Goal: Share content: Share content

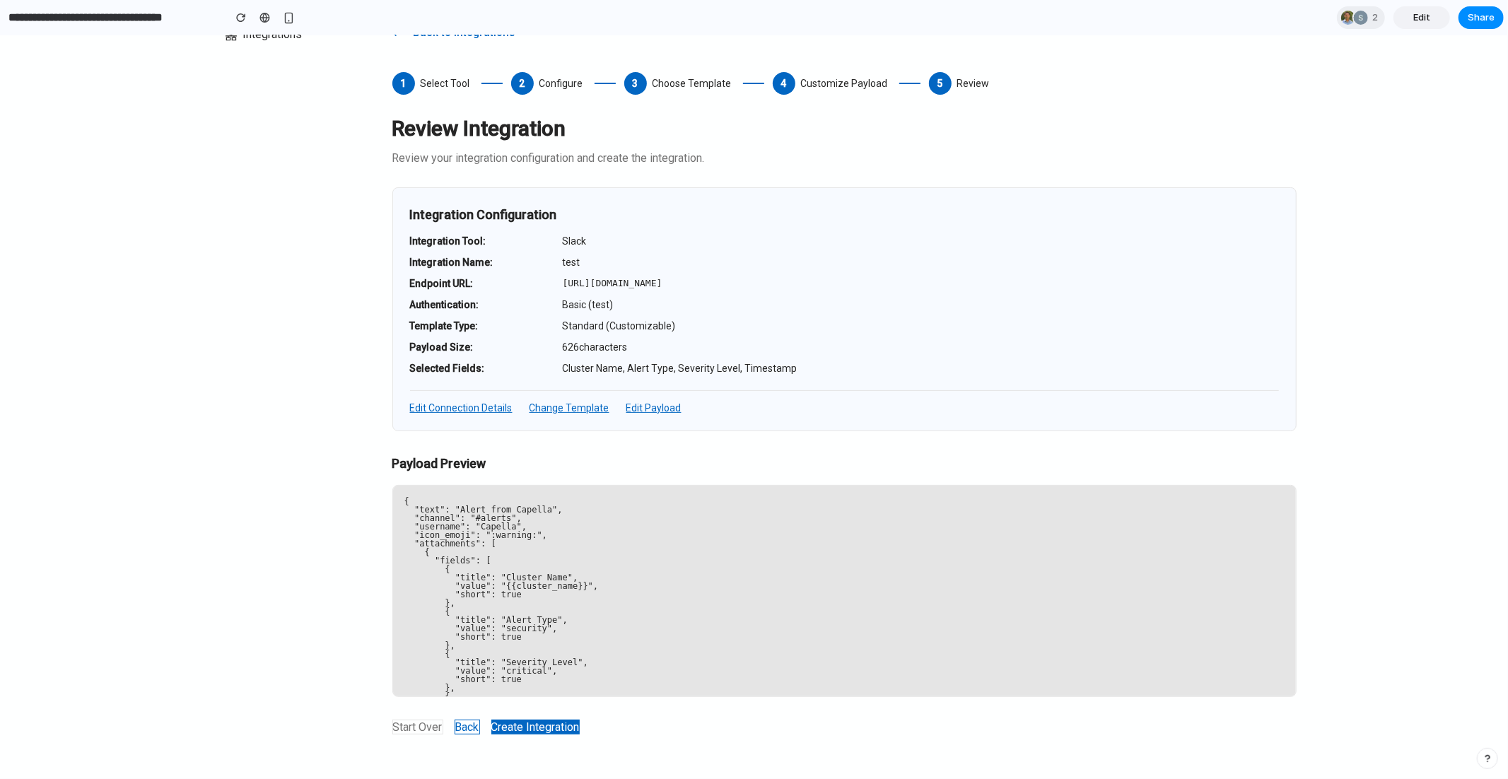
scroll to position [41, 0]
click at [470, 728] on button "Back" at bounding box center [467, 726] width 25 height 15
select select "********"
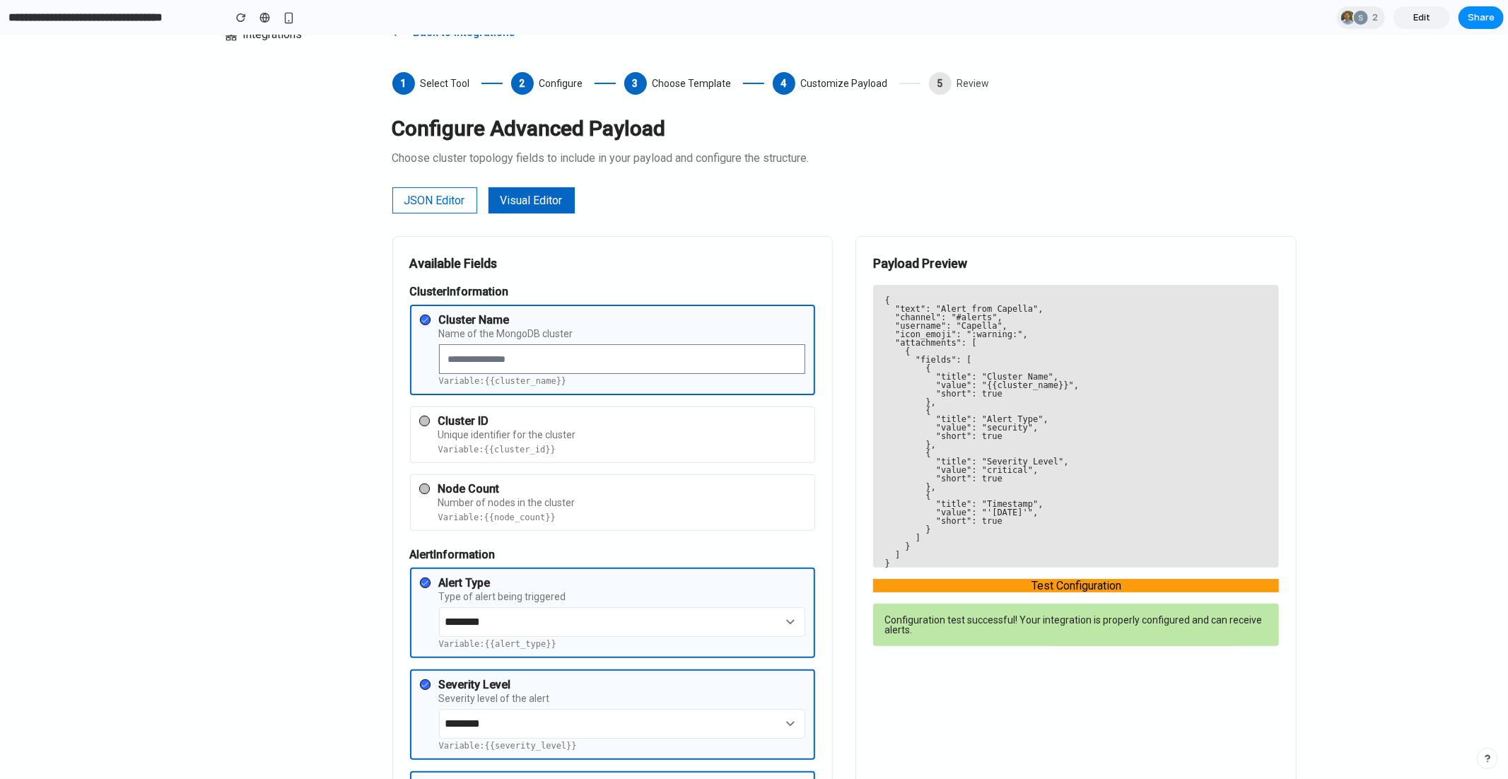
scroll to position [674, 0]
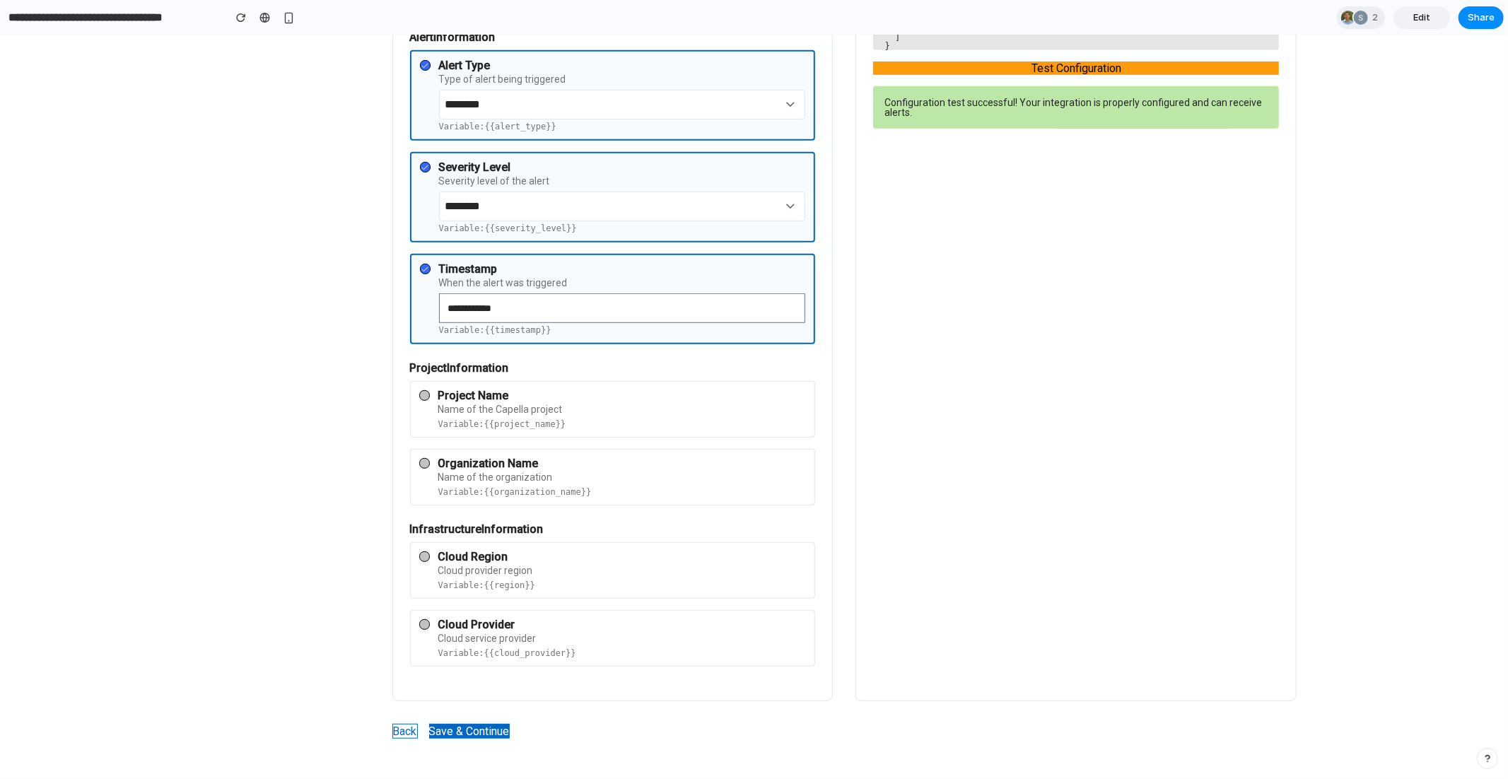
click at [404, 727] on button "Back" at bounding box center [404, 730] width 25 height 15
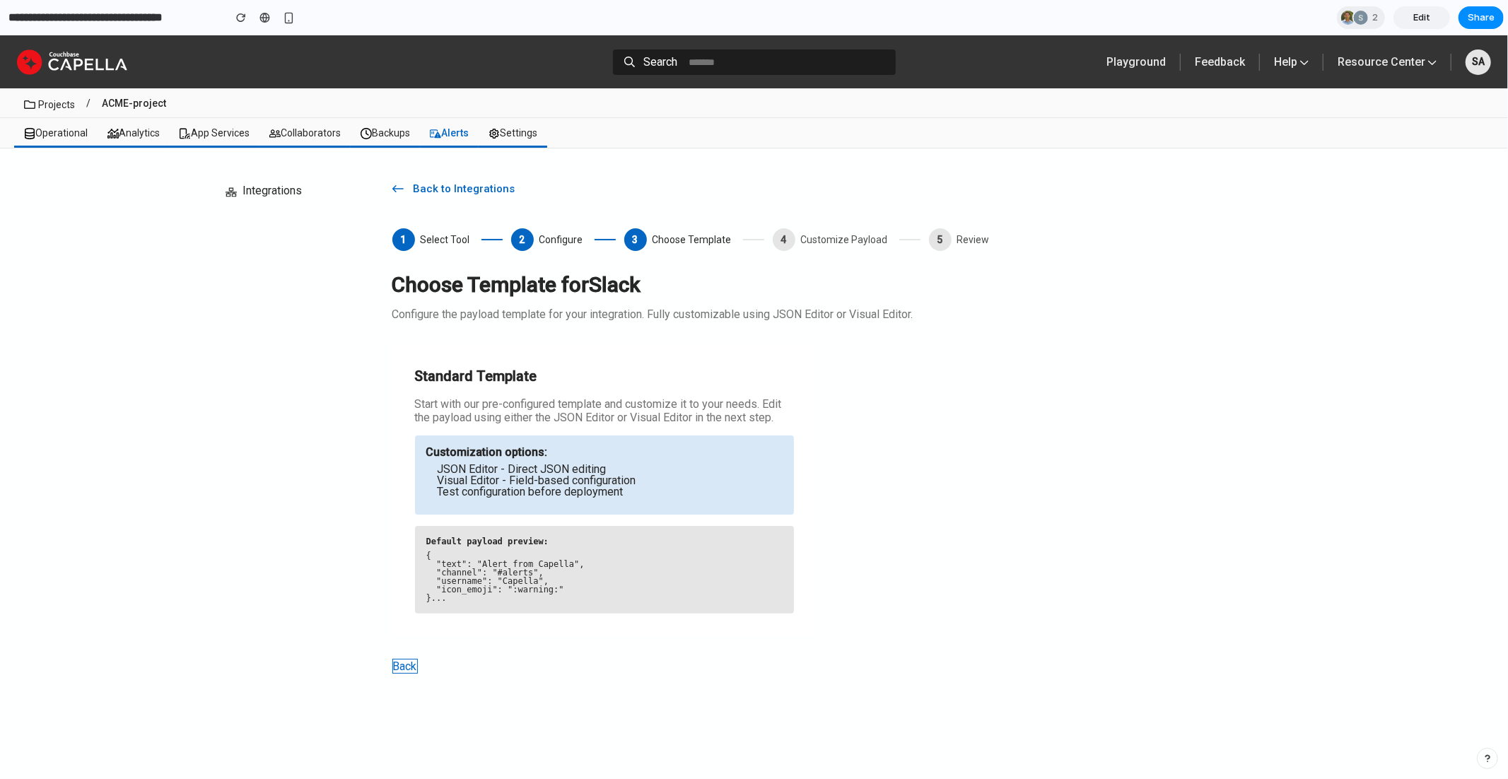
click at [400, 667] on button "Back" at bounding box center [404, 665] width 25 height 15
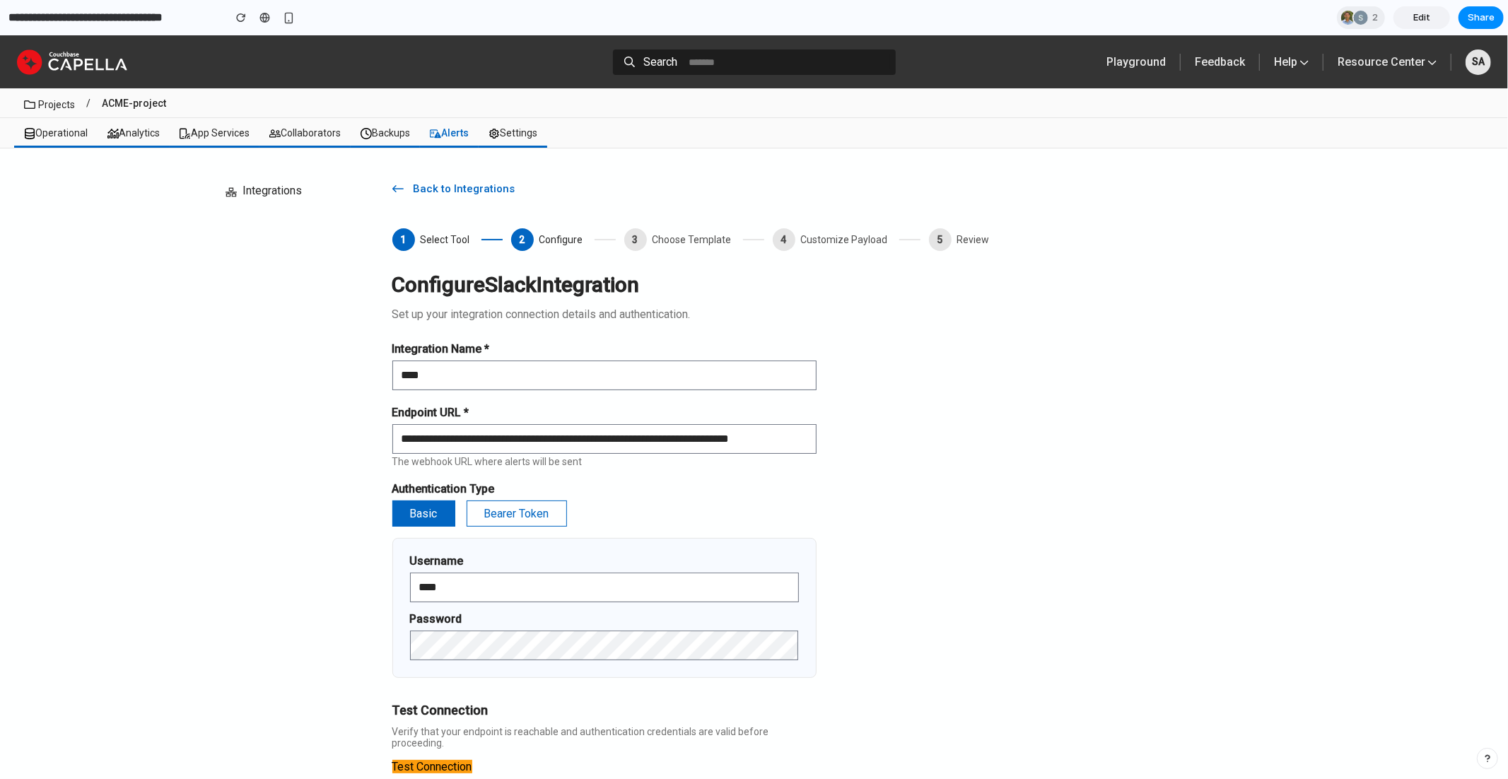
scroll to position [245, 0]
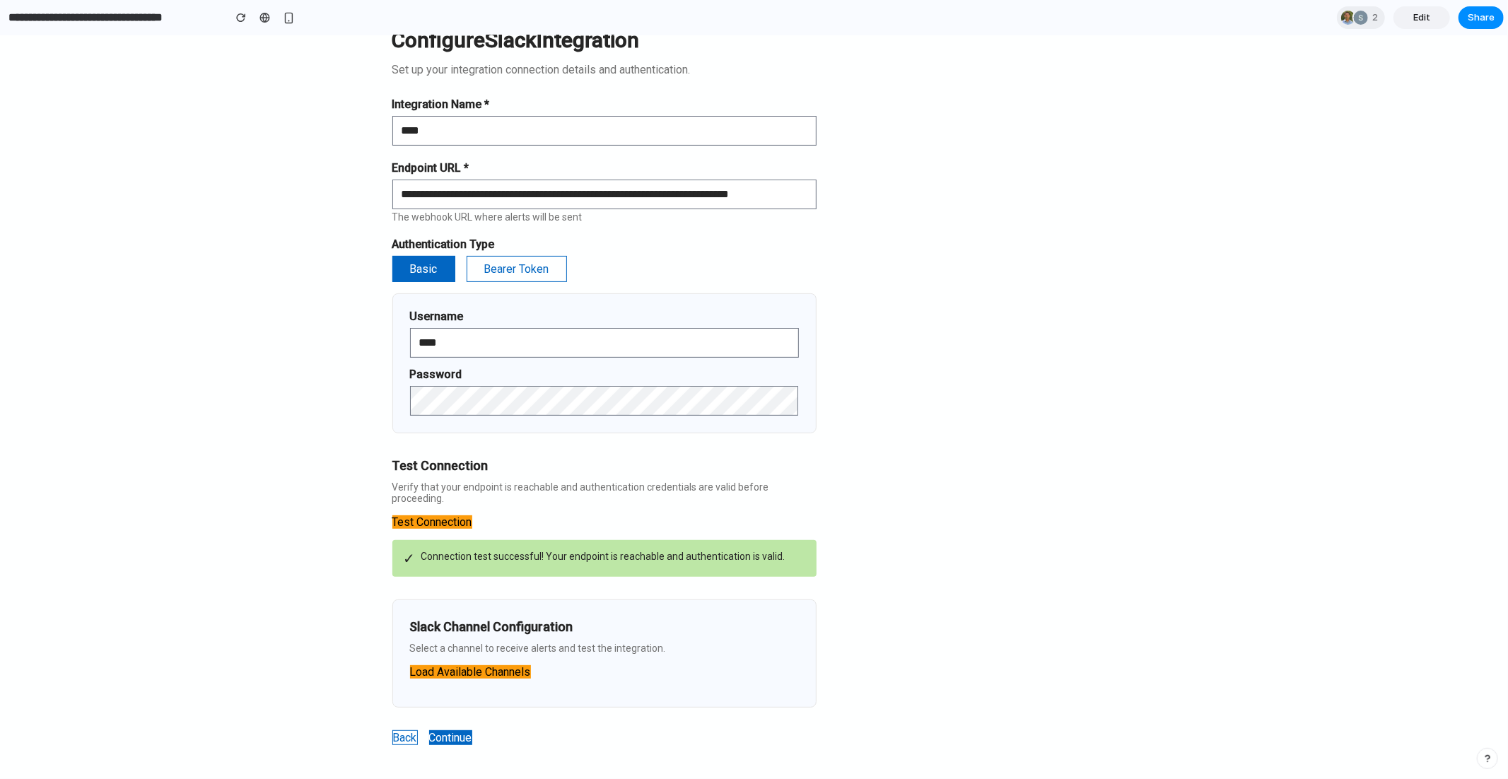
click at [412, 730] on button "Back" at bounding box center [404, 737] width 25 height 15
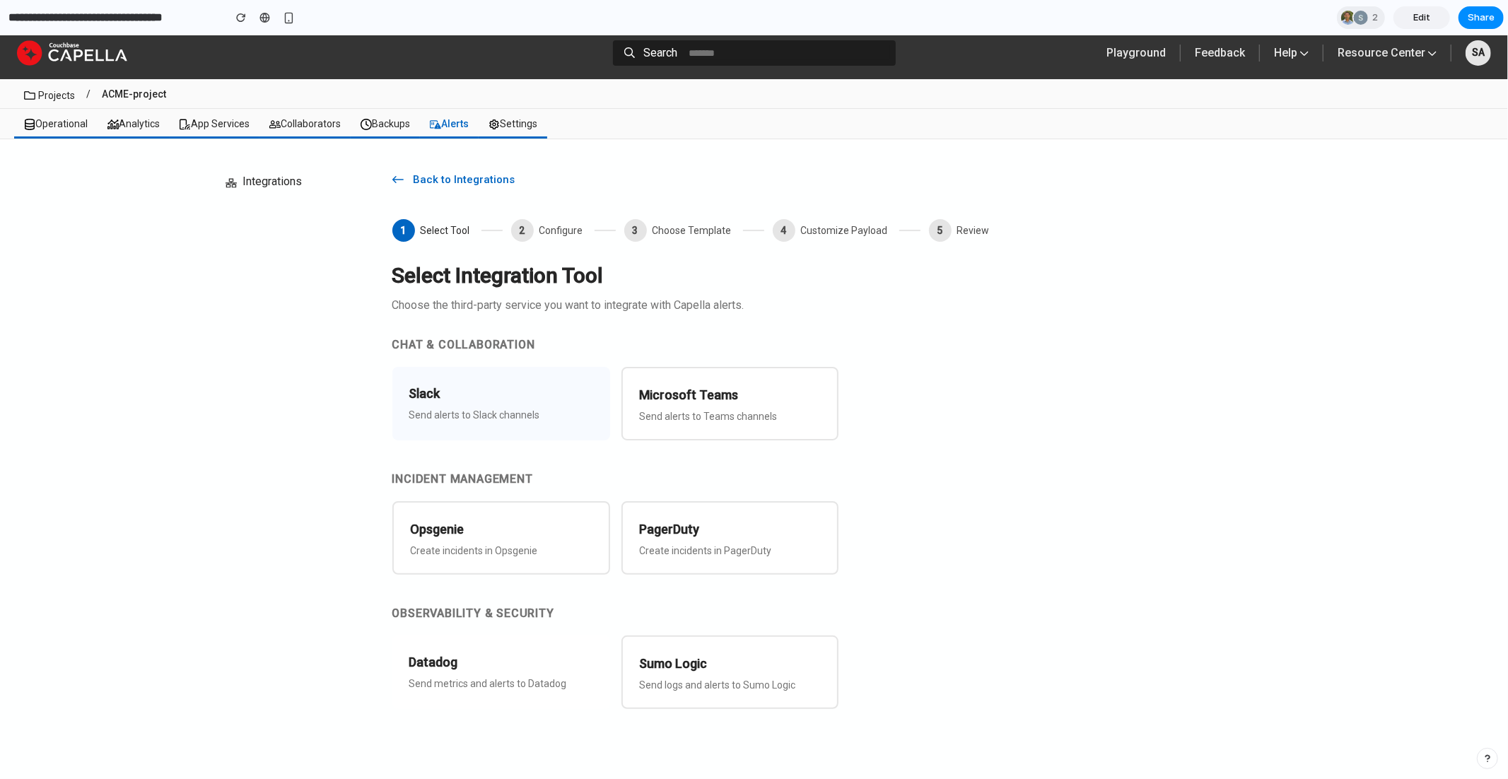
click at [502, 414] on p "Send alerts to Slack channels" at bounding box center [501, 414] width 184 height 11
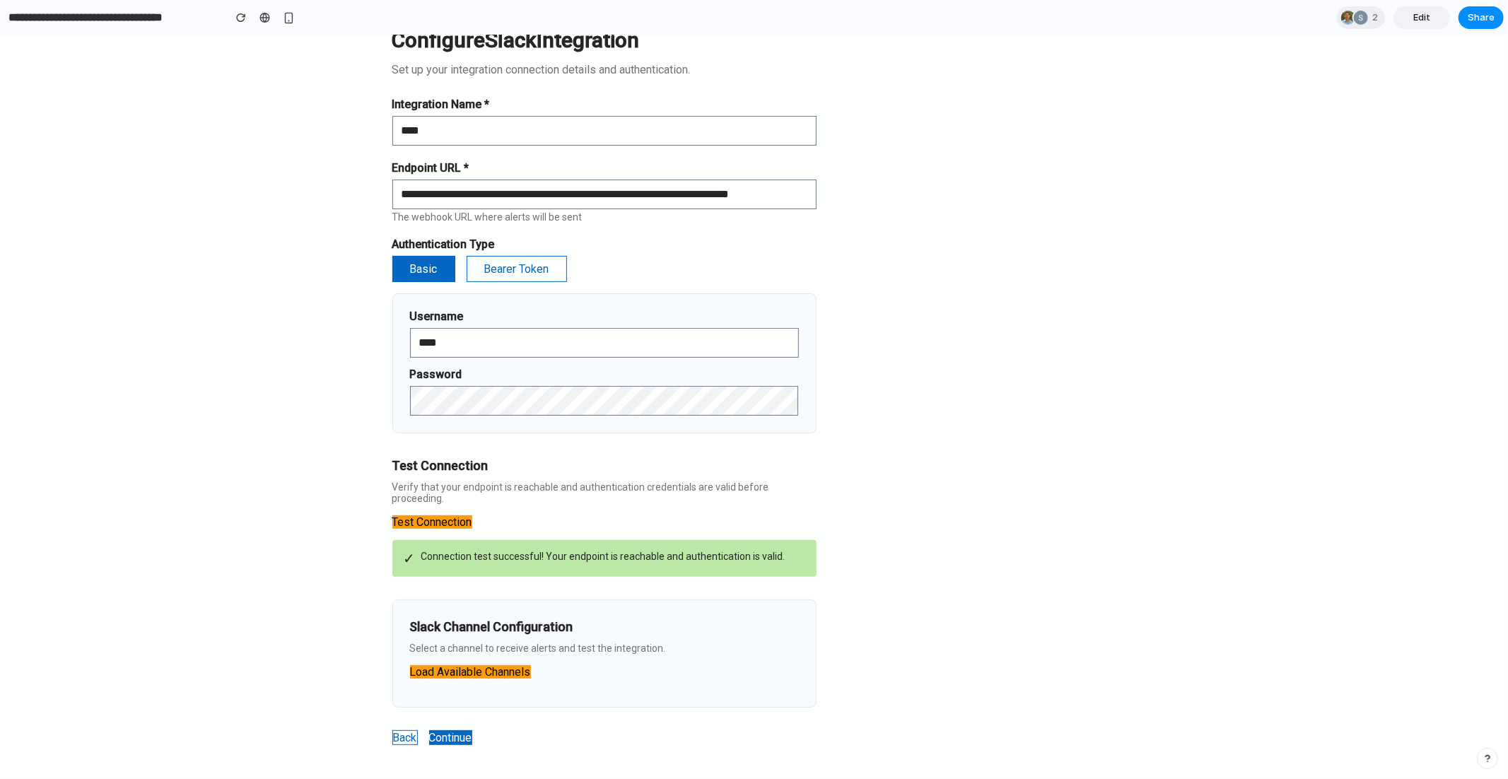
click at [456, 730] on button "Continue" at bounding box center [450, 737] width 43 height 15
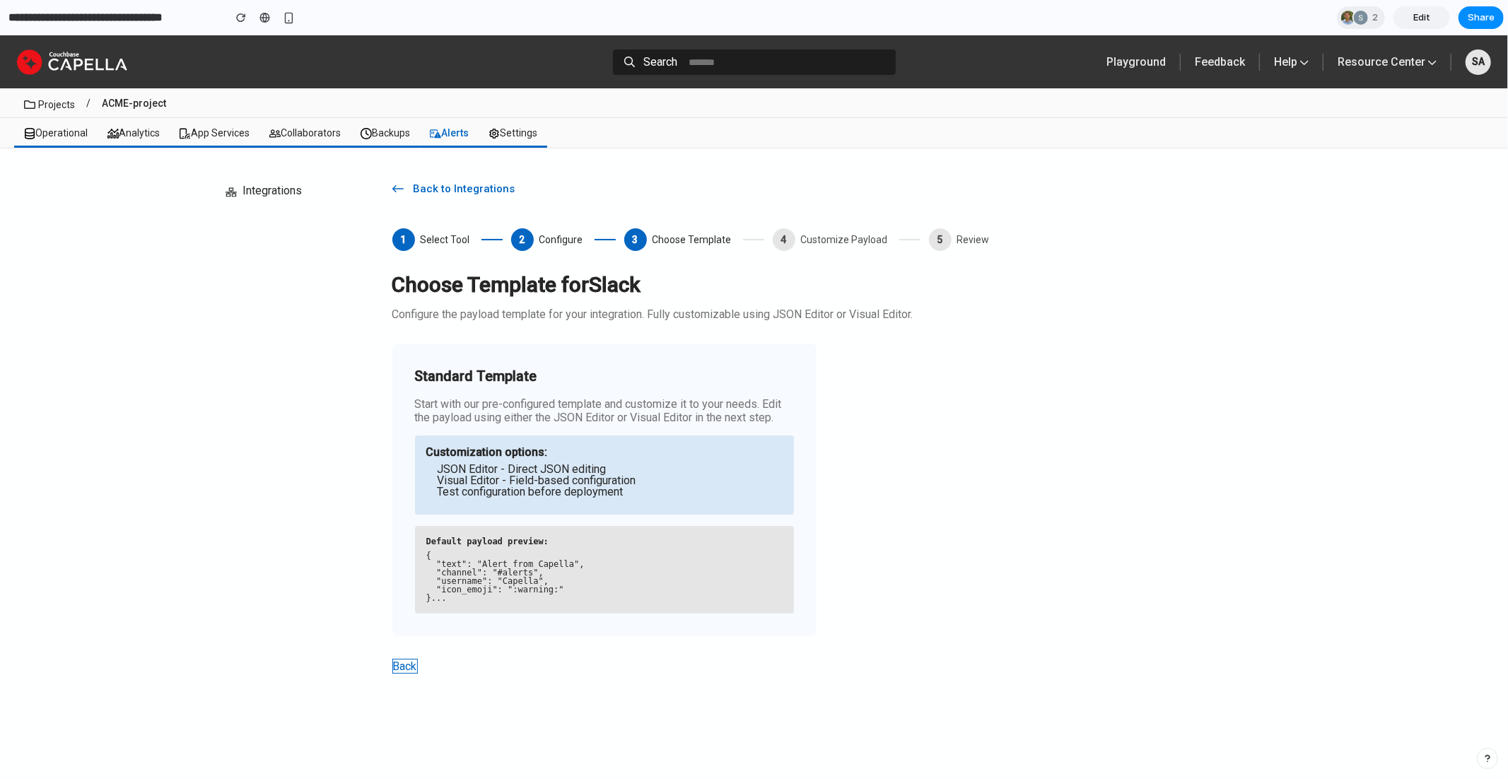
click at [475, 517] on div "Standard Template Start with our pre-configured template and customize it to yo…" at bounding box center [604, 489] width 424 height 293
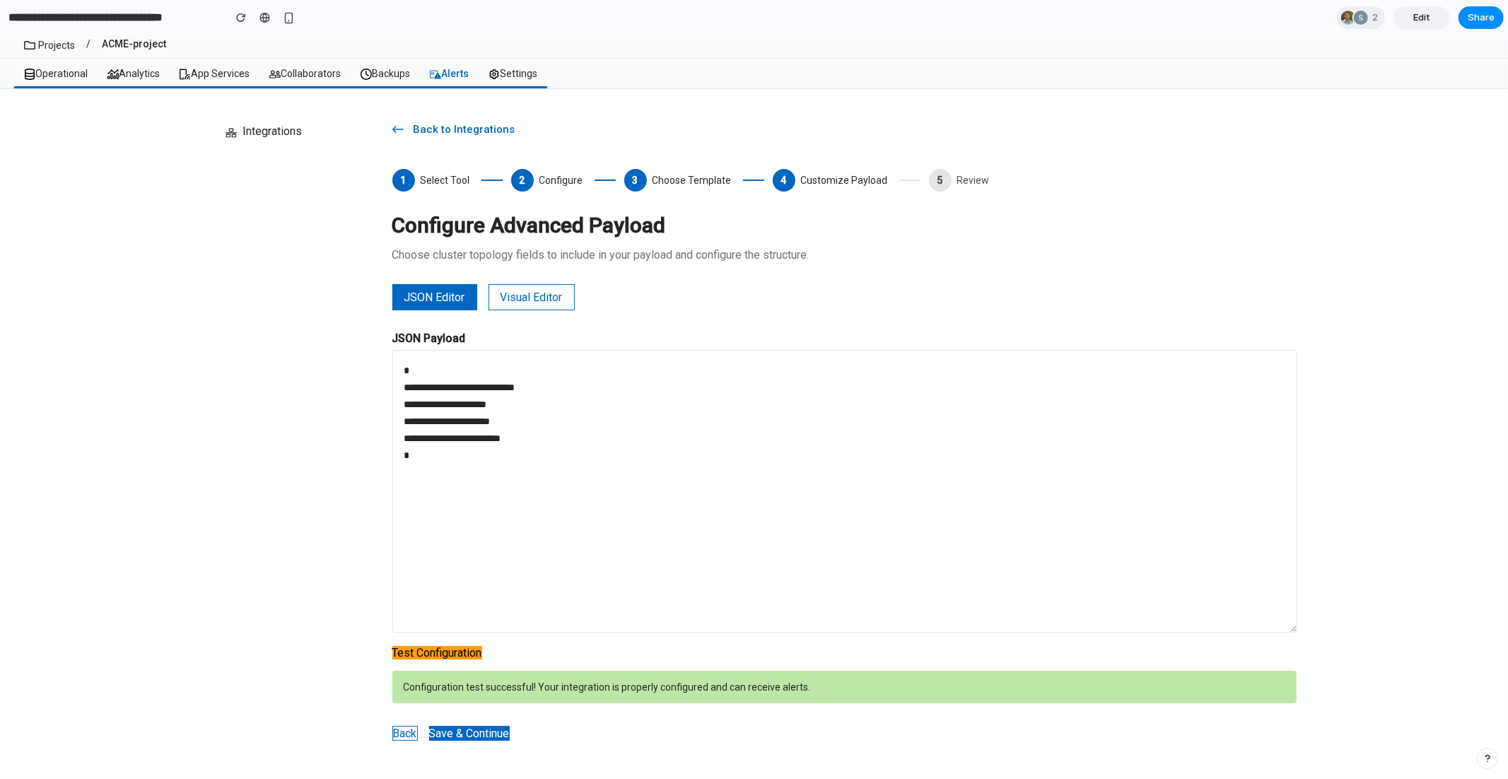
scroll to position [66, 0]
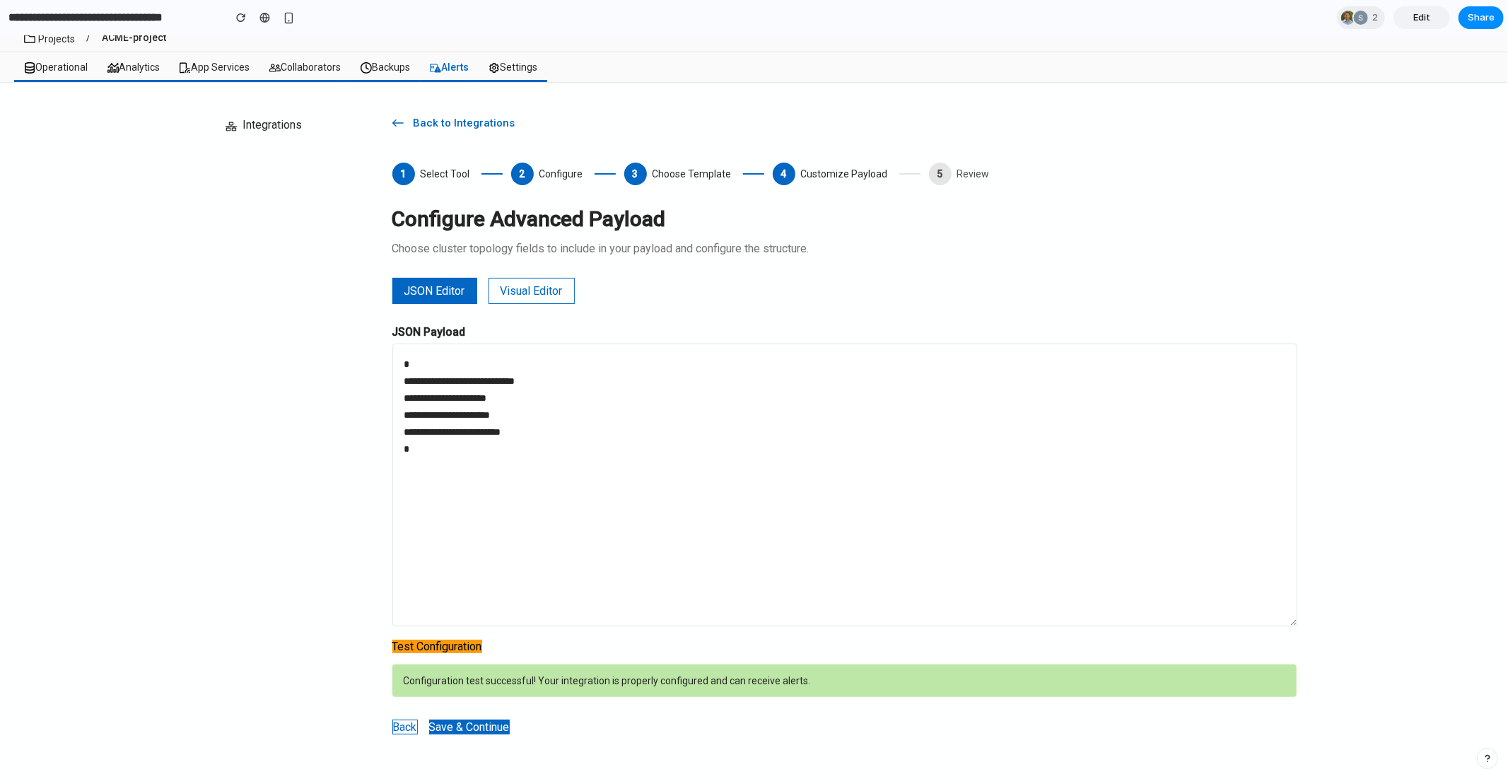
click at [460, 646] on button "Test Configuration" at bounding box center [437, 645] width 90 height 13
click at [479, 727] on button "Save & Continue" at bounding box center [469, 726] width 81 height 15
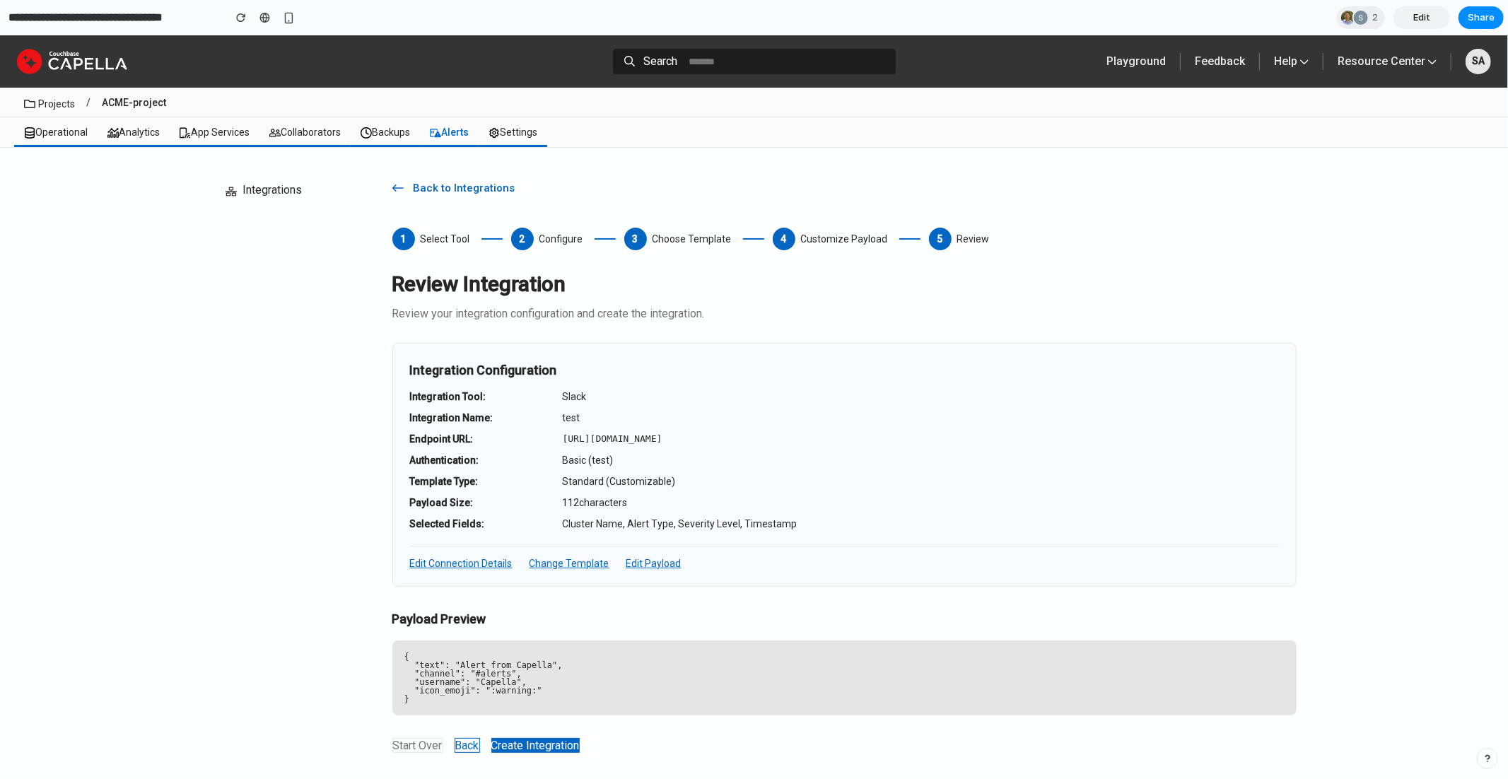
scroll to position [0, 0]
click at [429, 181] on span "Back to Integrations" at bounding box center [467, 188] width 127 height 14
click at [38, 105] on link "Projects" at bounding box center [56, 103] width 37 height 11
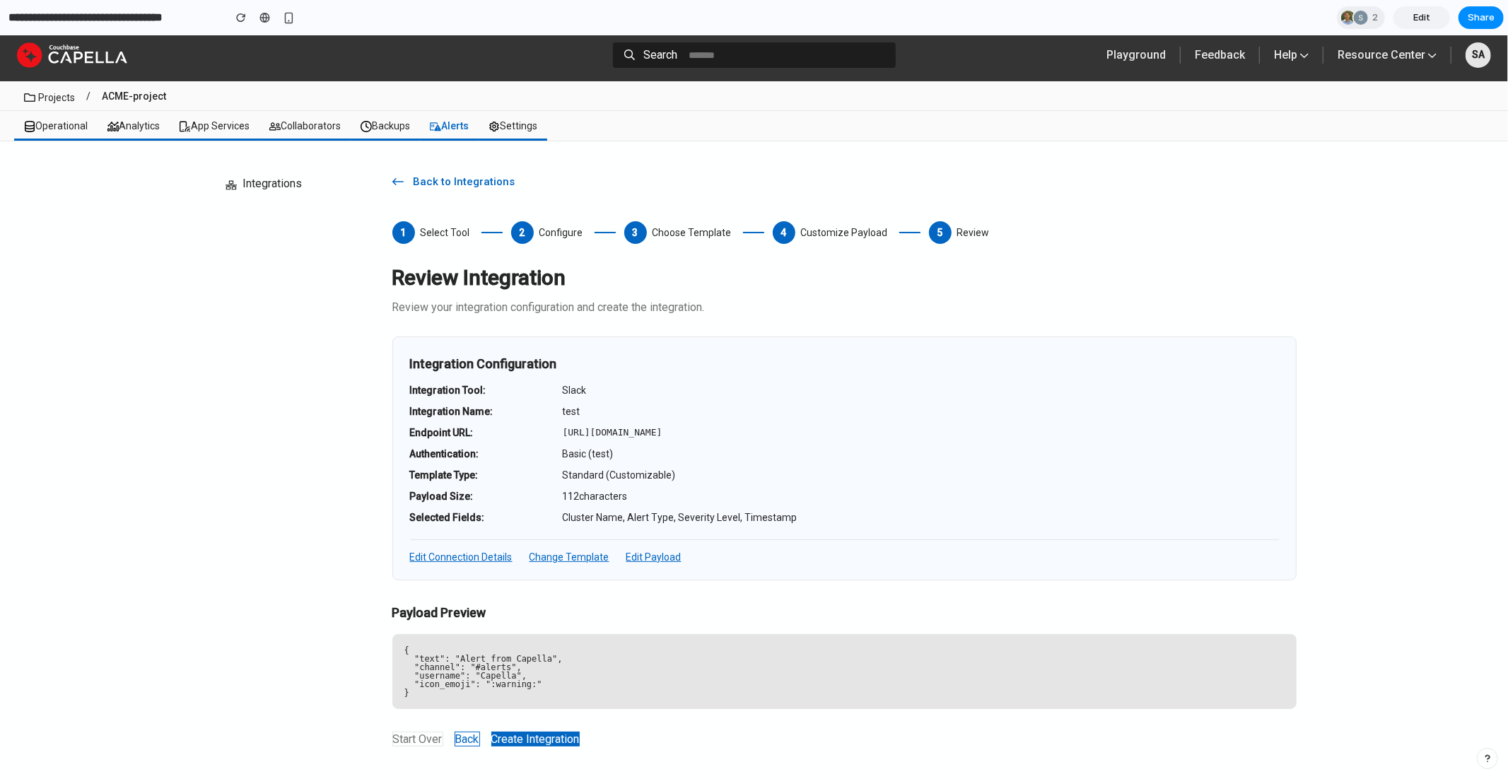
scroll to position [19, 0]
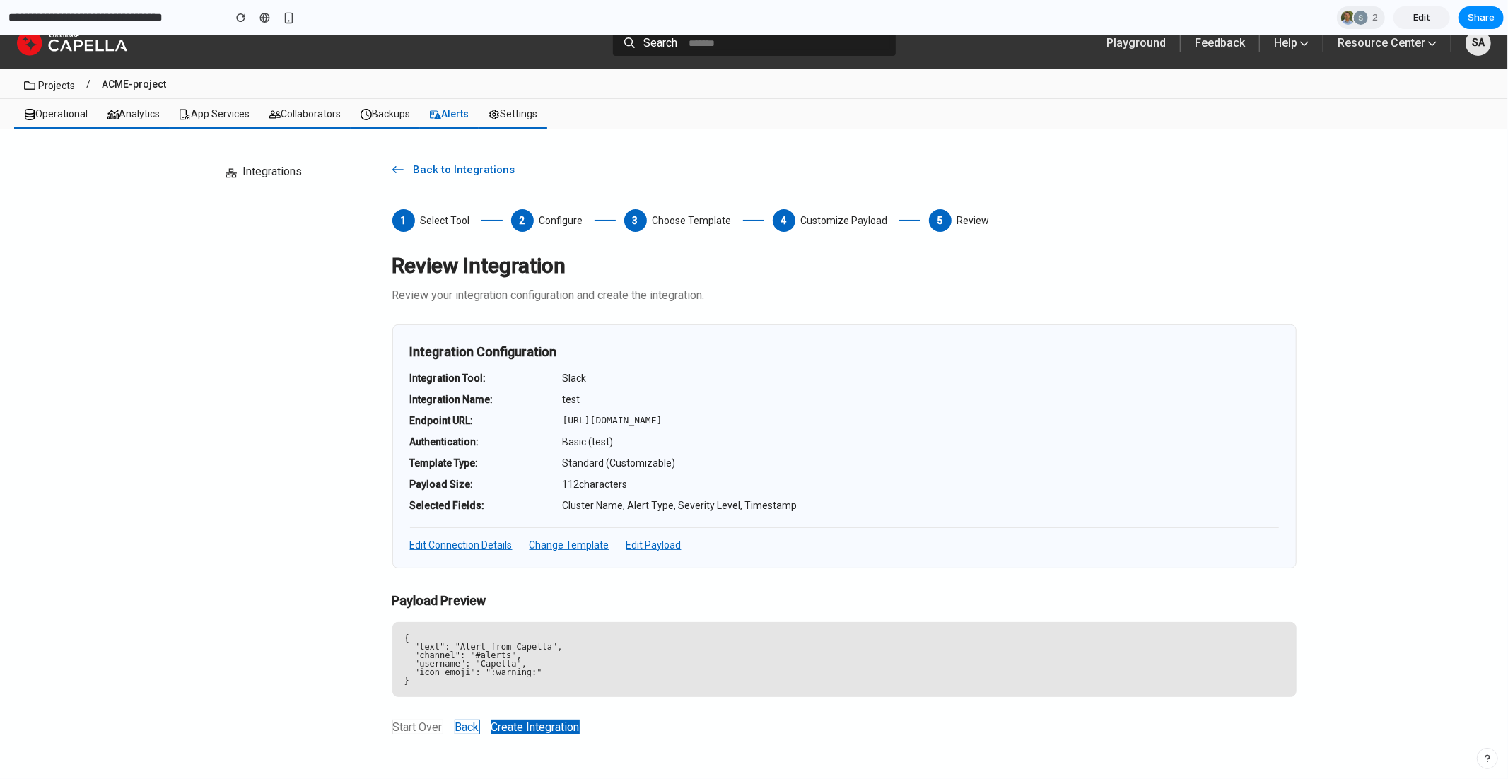
click at [425, 723] on button "Start Over" at bounding box center [417, 726] width 51 height 15
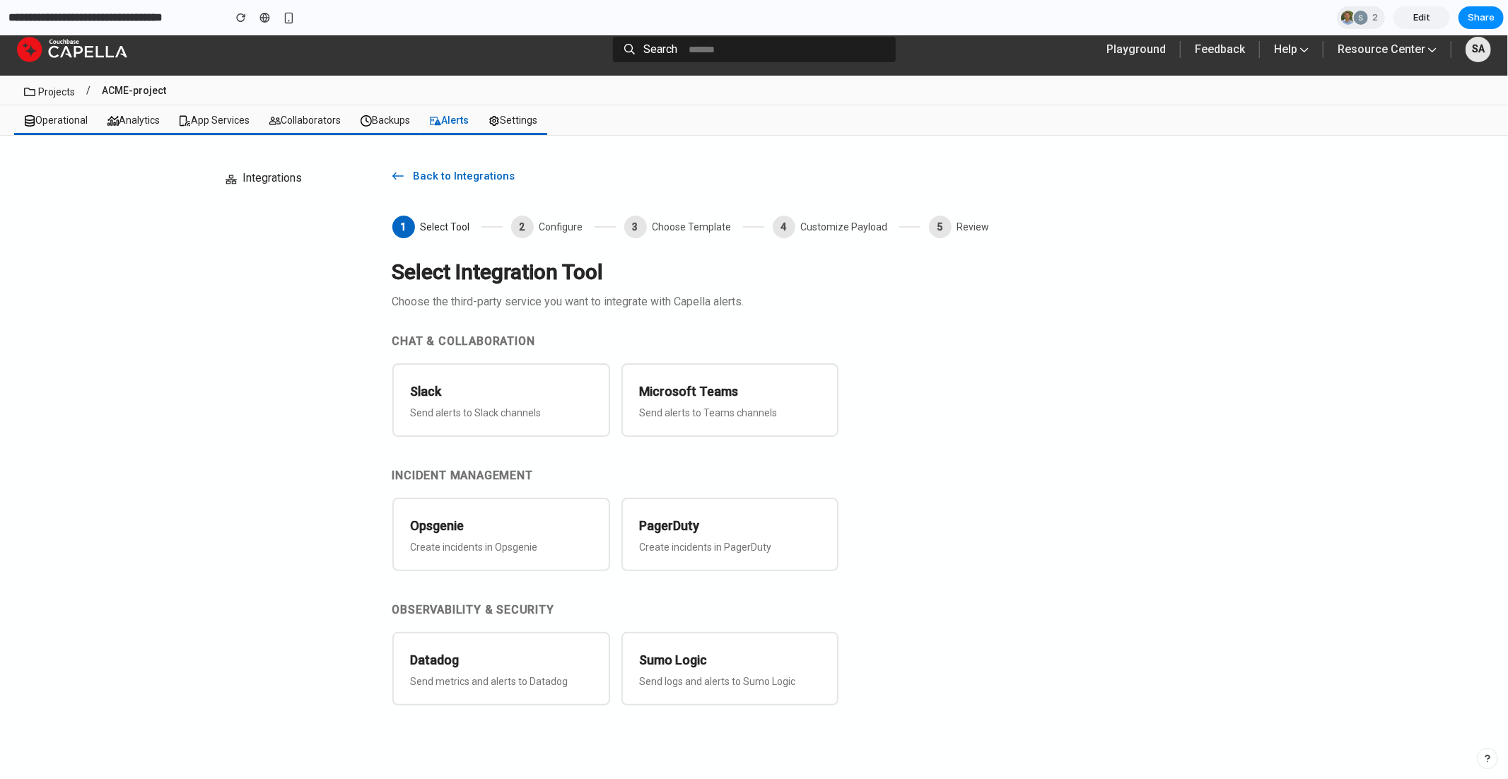
scroll to position [9, 0]
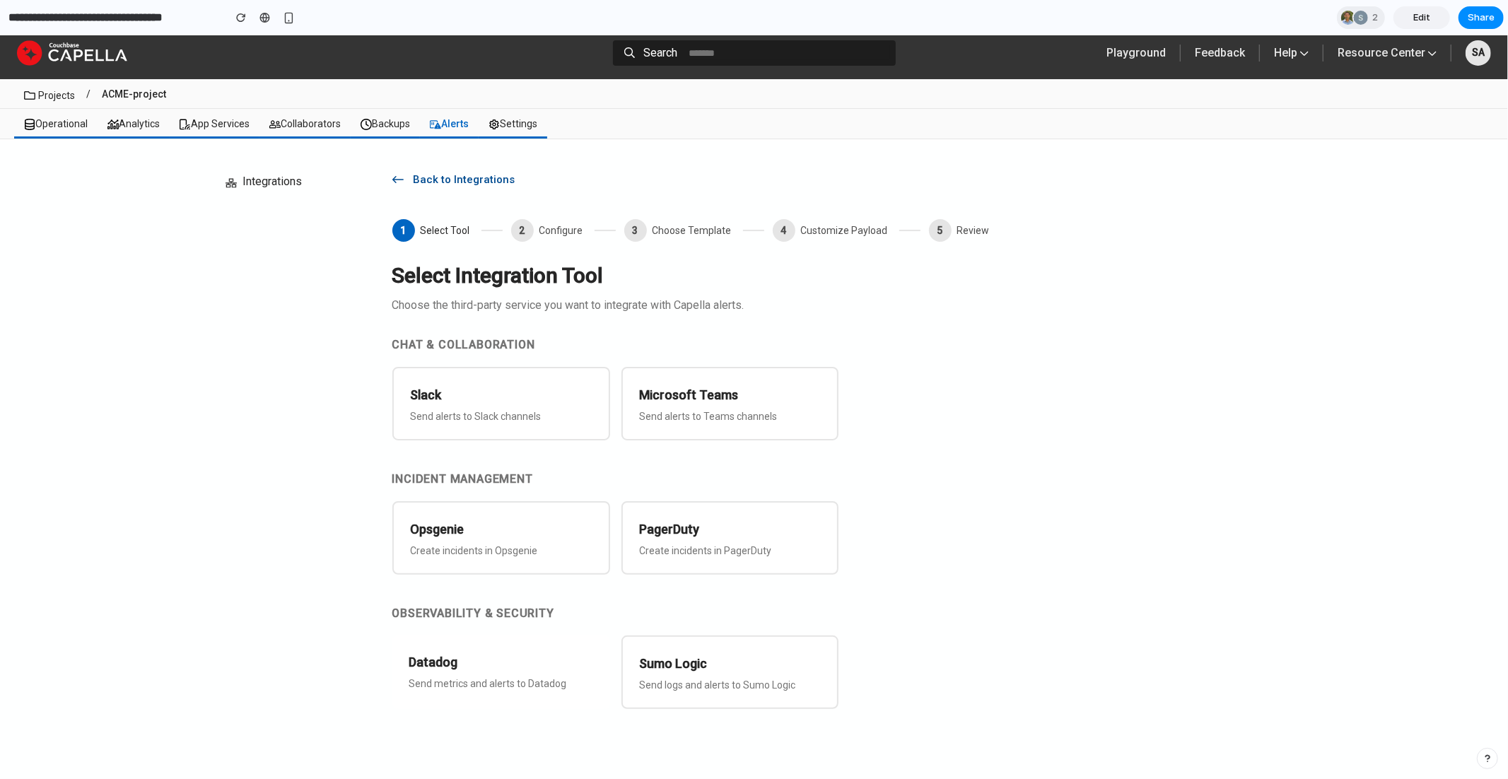
click at [397, 180] on icon "button" at bounding box center [397, 178] width 11 height 11
click at [435, 180] on span "Back to Integrations" at bounding box center [467, 179] width 127 height 14
click at [466, 177] on span "Back to Integrations" at bounding box center [467, 179] width 127 height 14
click at [58, 91] on link "Projects" at bounding box center [56, 94] width 37 height 11
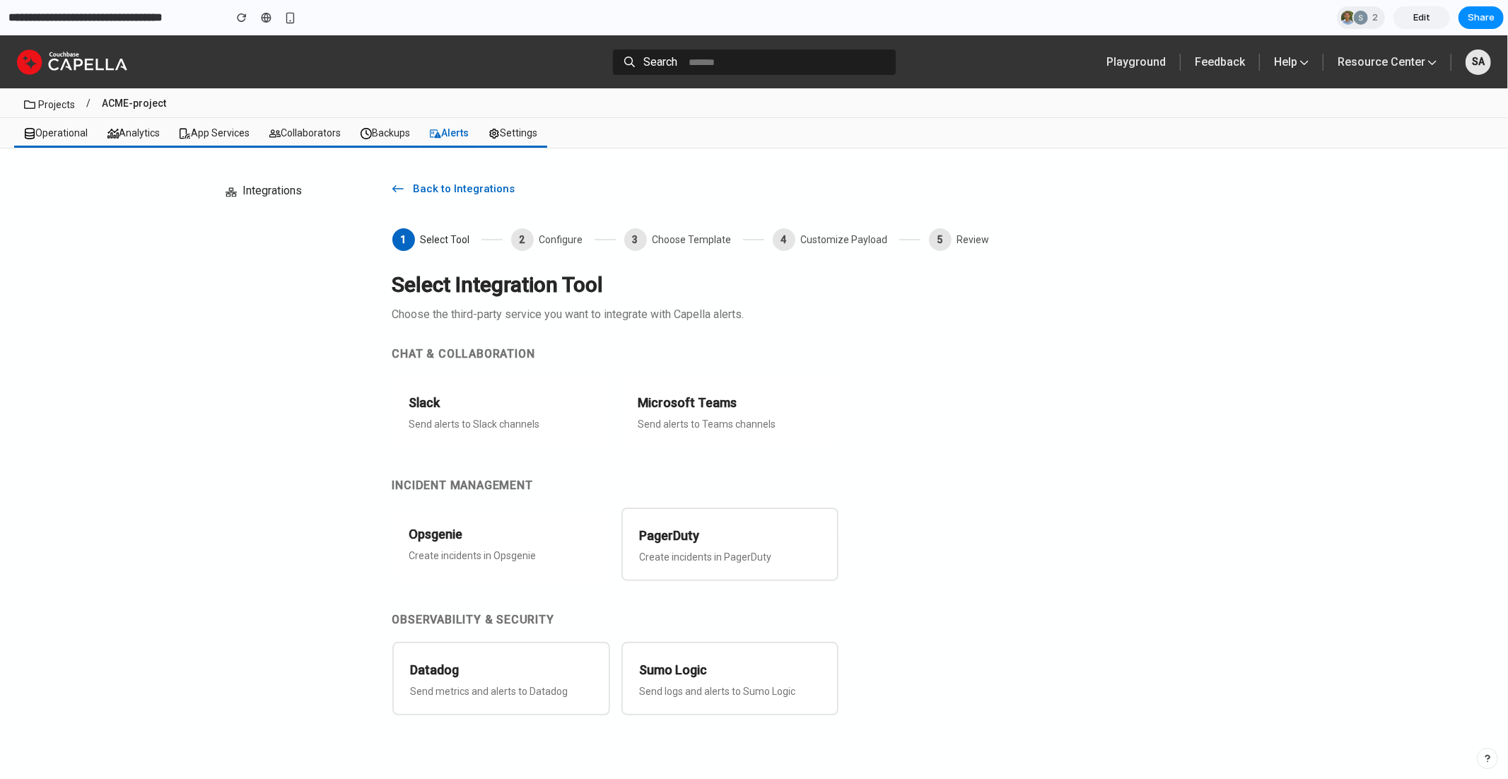
scroll to position [9, 0]
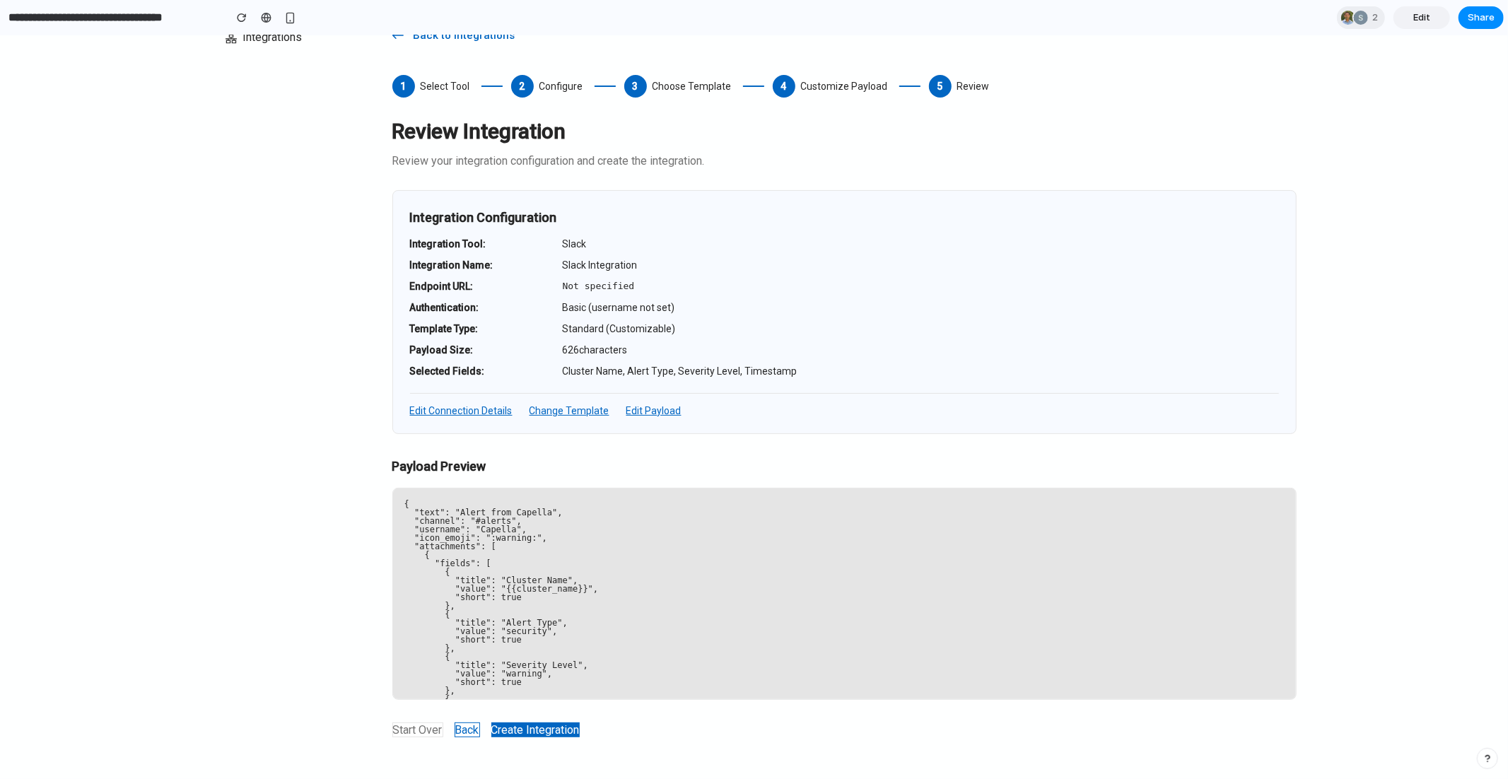
scroll to position [83, 0]
click at [416, 729] on button "Start Over" at bounding box center [417, 729] width 51 height 15
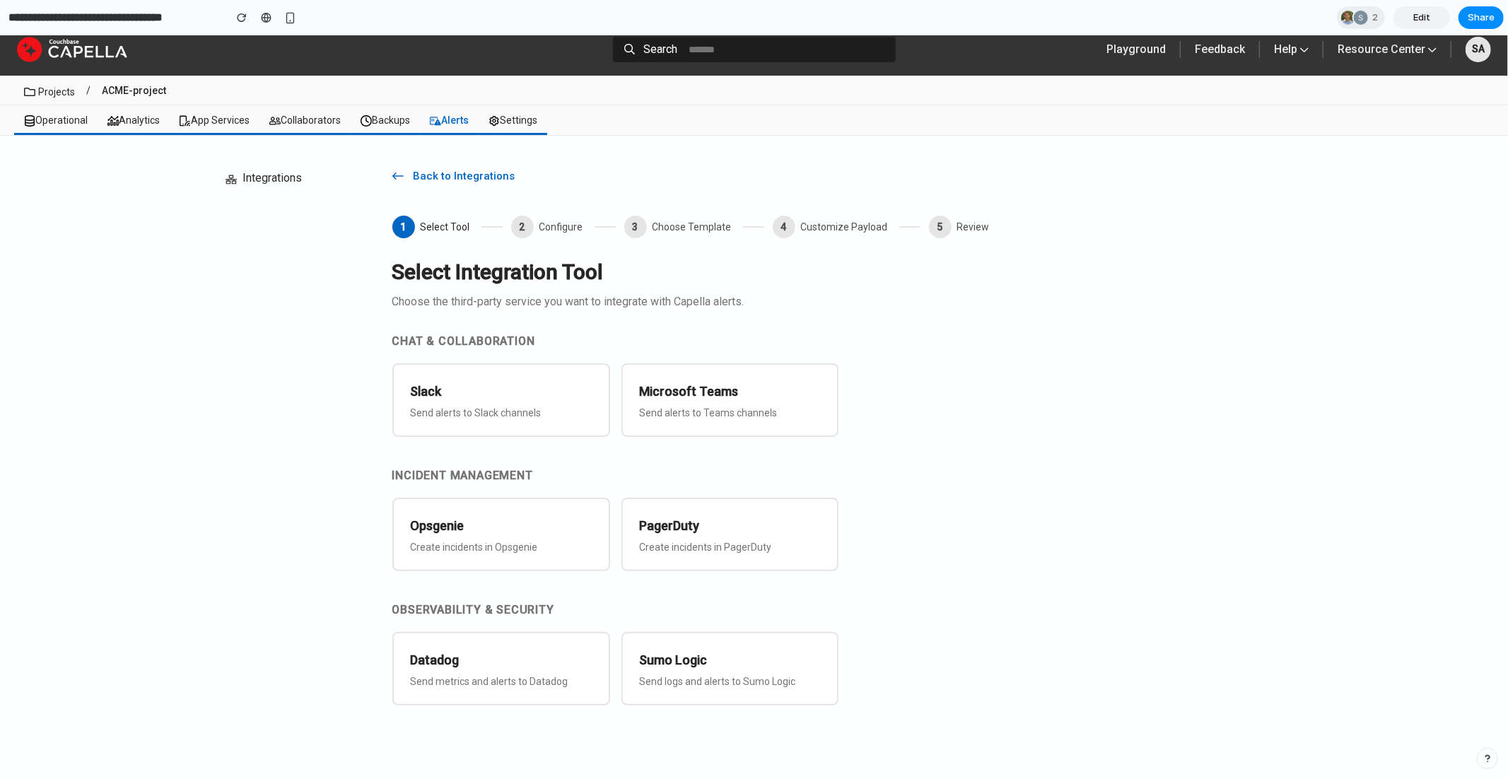
scroll to position [9, 0]
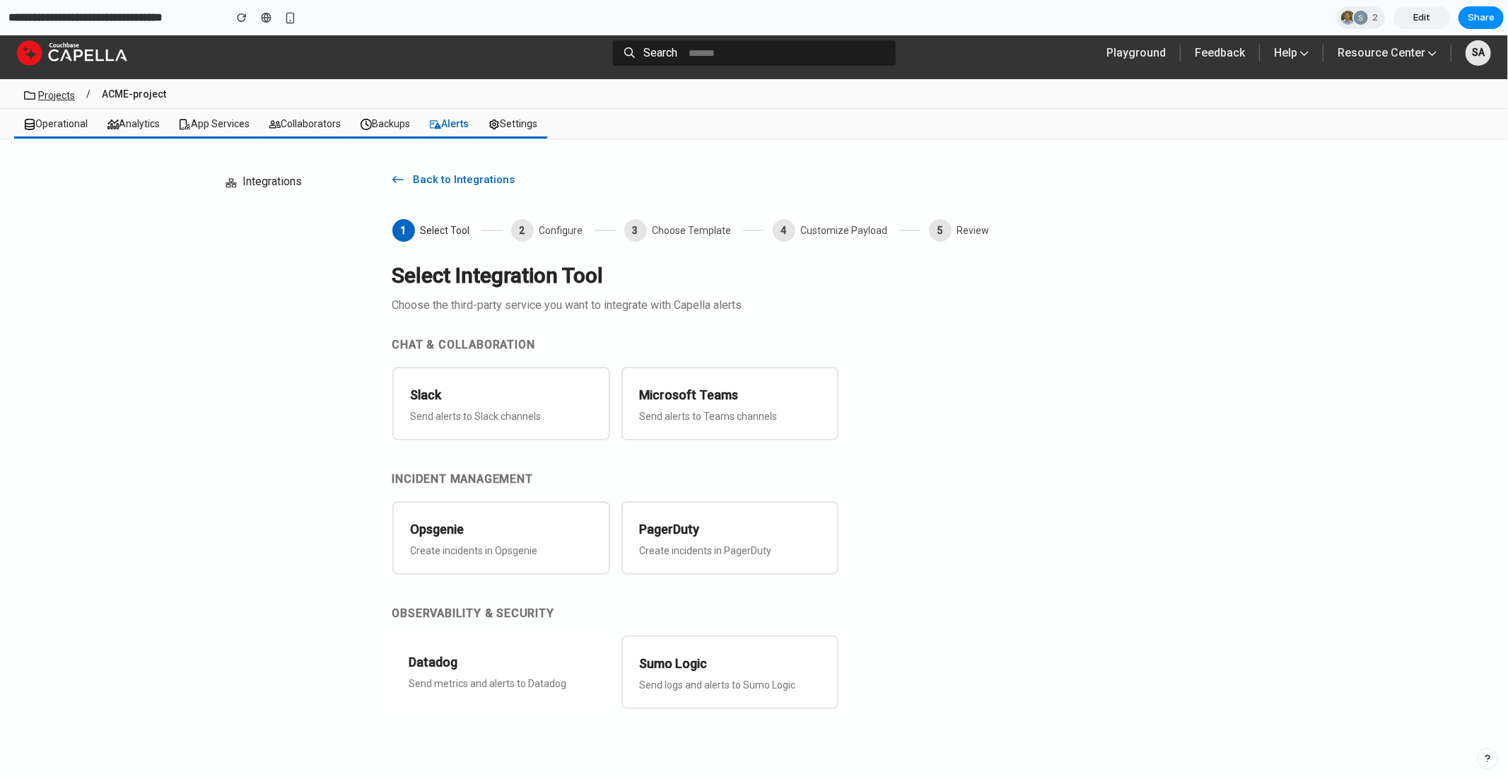
click at [58, 93] on link "Projects" at bounding box center [56, 94] width 37 height 11
click at [78, 48] on icon at bounding box center [87, 54] width 78 height 12
click at [1433, 19] on link "Edit" at bounding box center [1422, 17] width 57 height 23
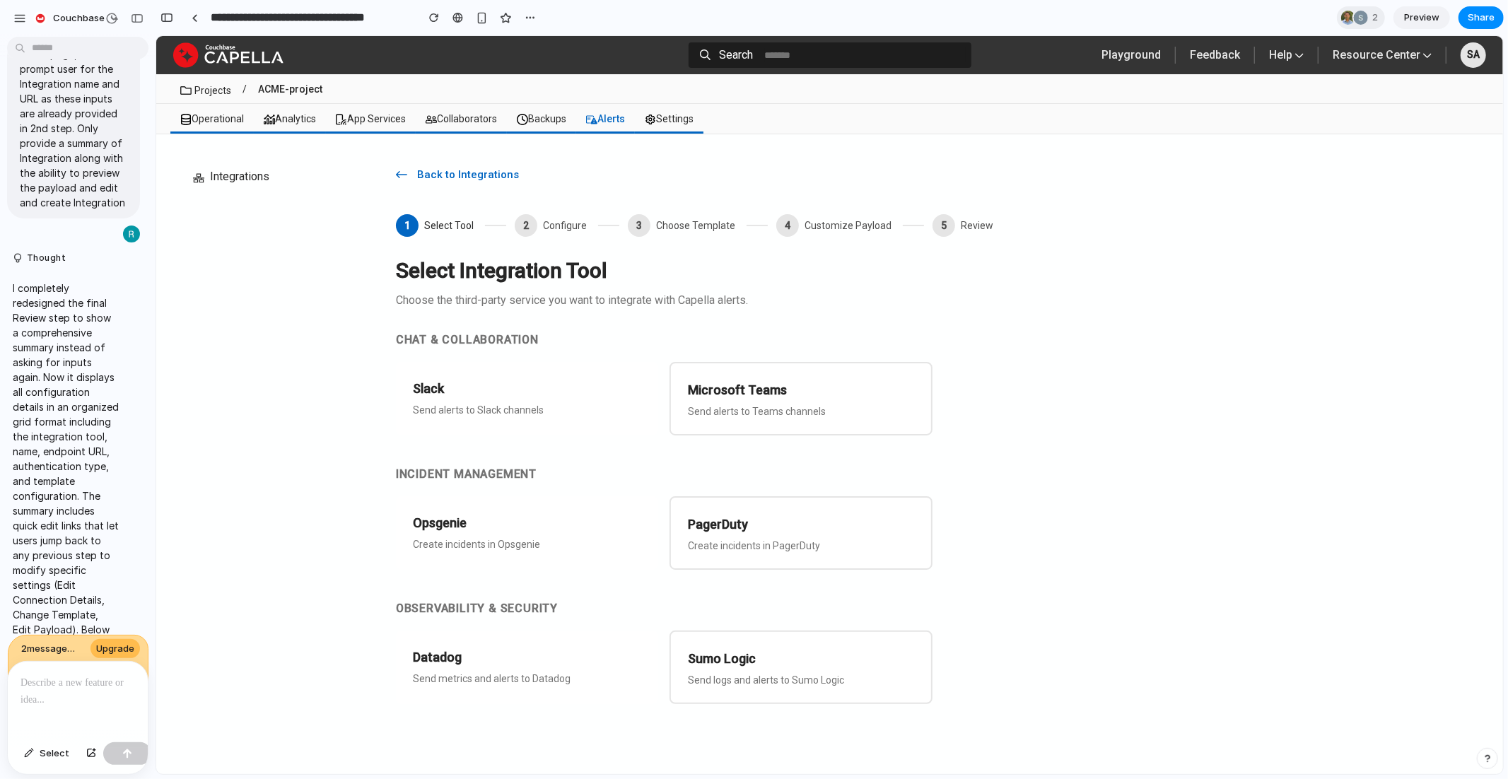
scroll to position [4595, 0]
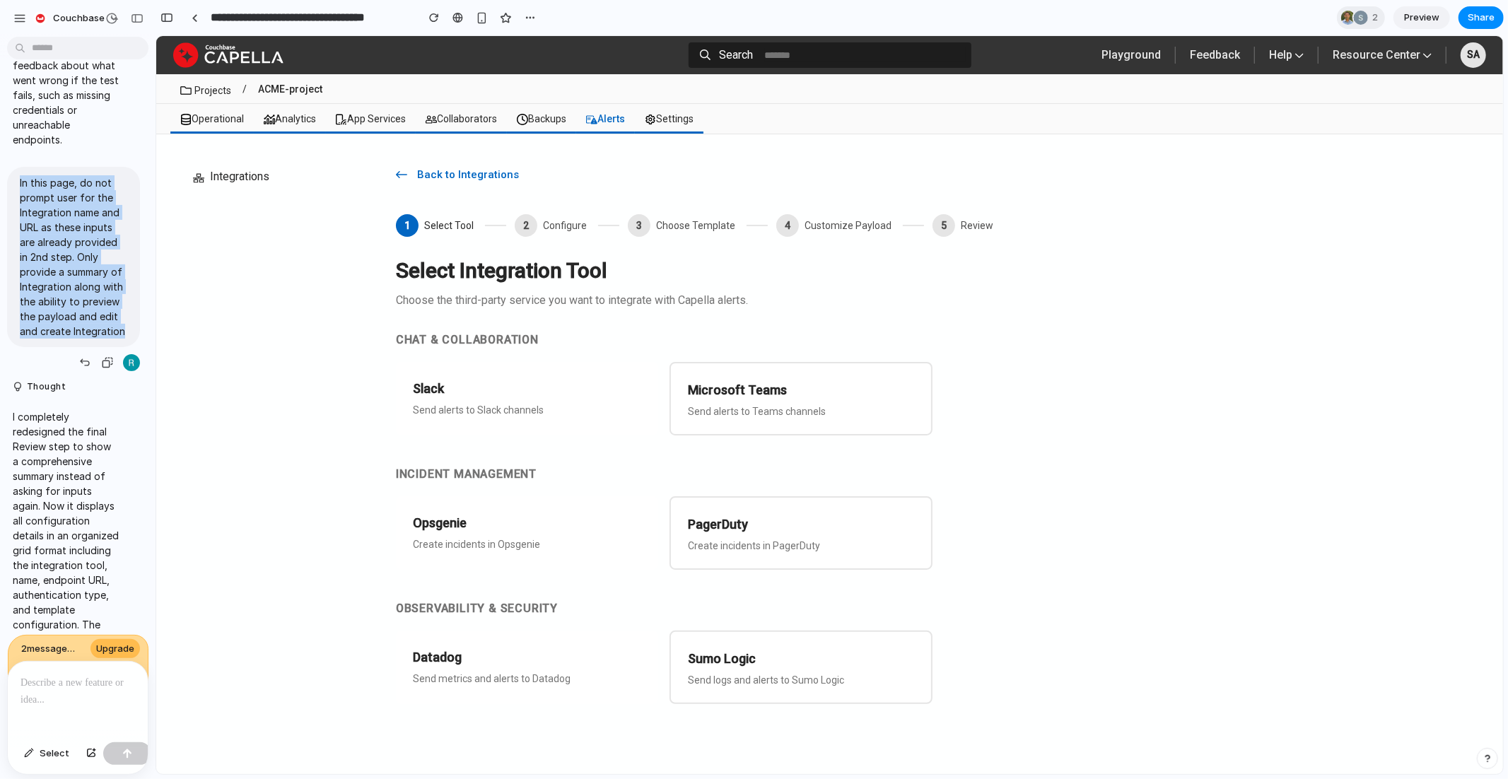
drag, startPoint x: 19, startPoint y: 313, endPoint x: 97, endPoint y: 472, distance: 177.7
click at [97, 339] on p "In this page, do not prompt user for the Integration name and URL as these inpu…" at bounding box center [73, 256] width 107 height 163
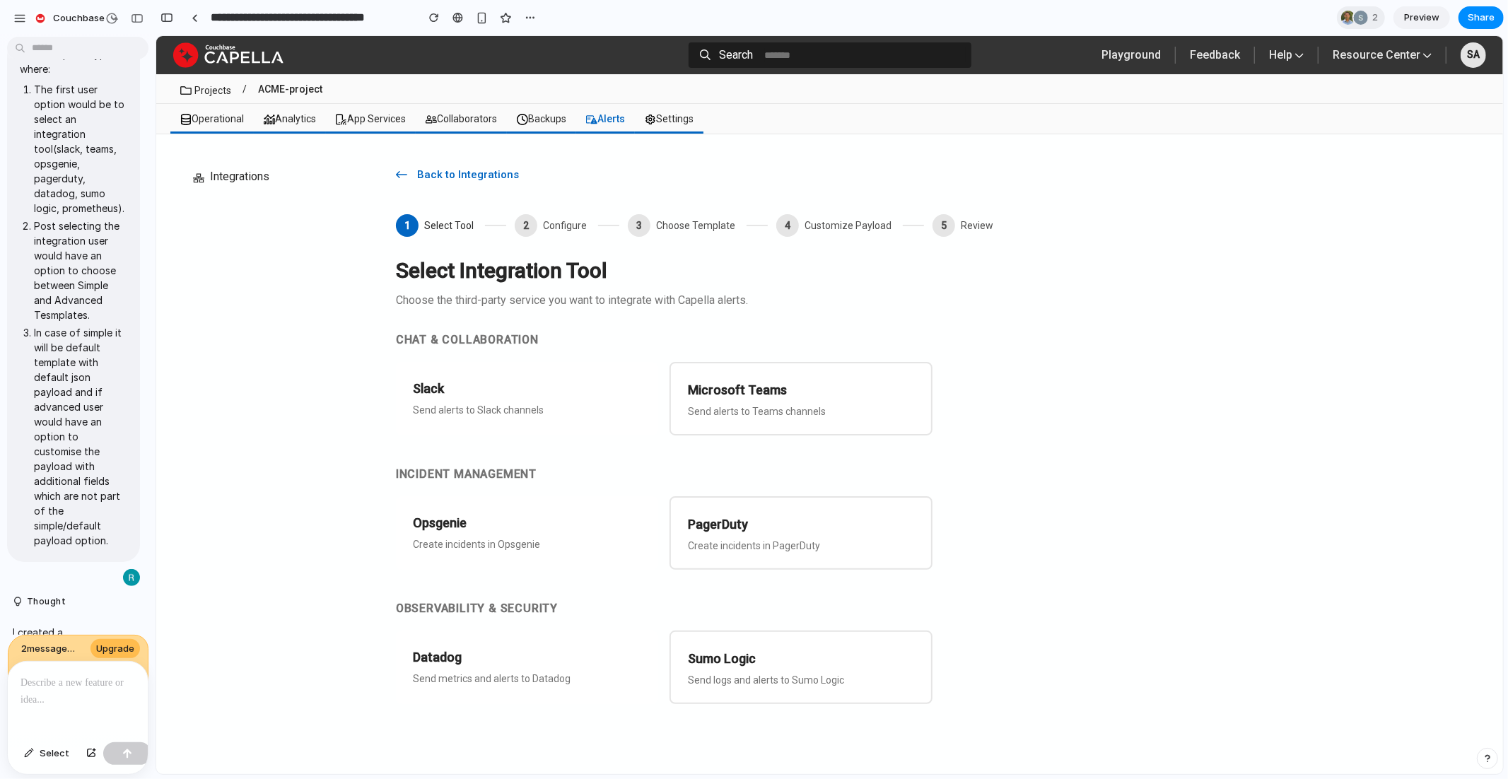
scroll to position [0, 0]
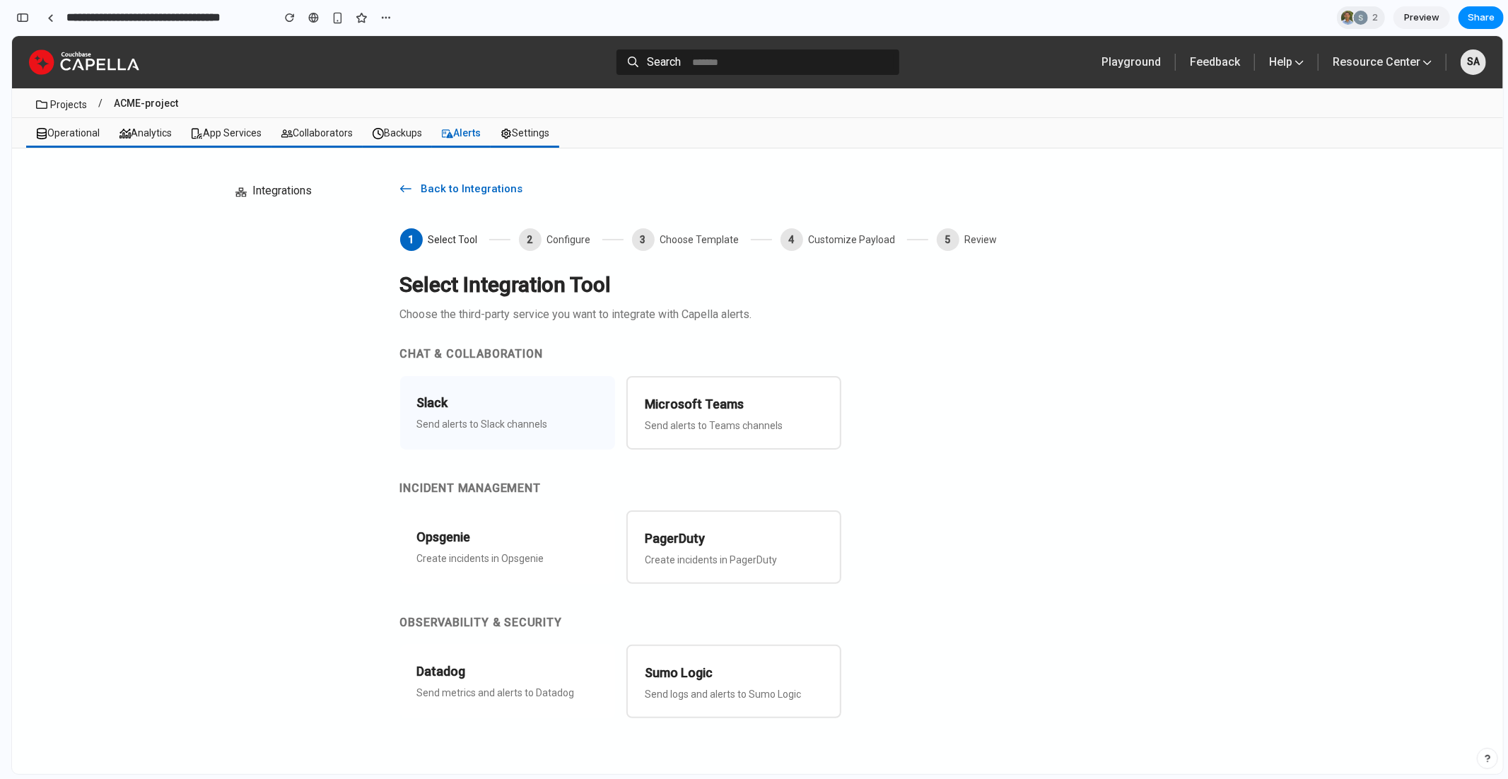
click at [498, 418] on p "Send alerts to Slack channels" at bounding box center [507, 423] width 181 height 11
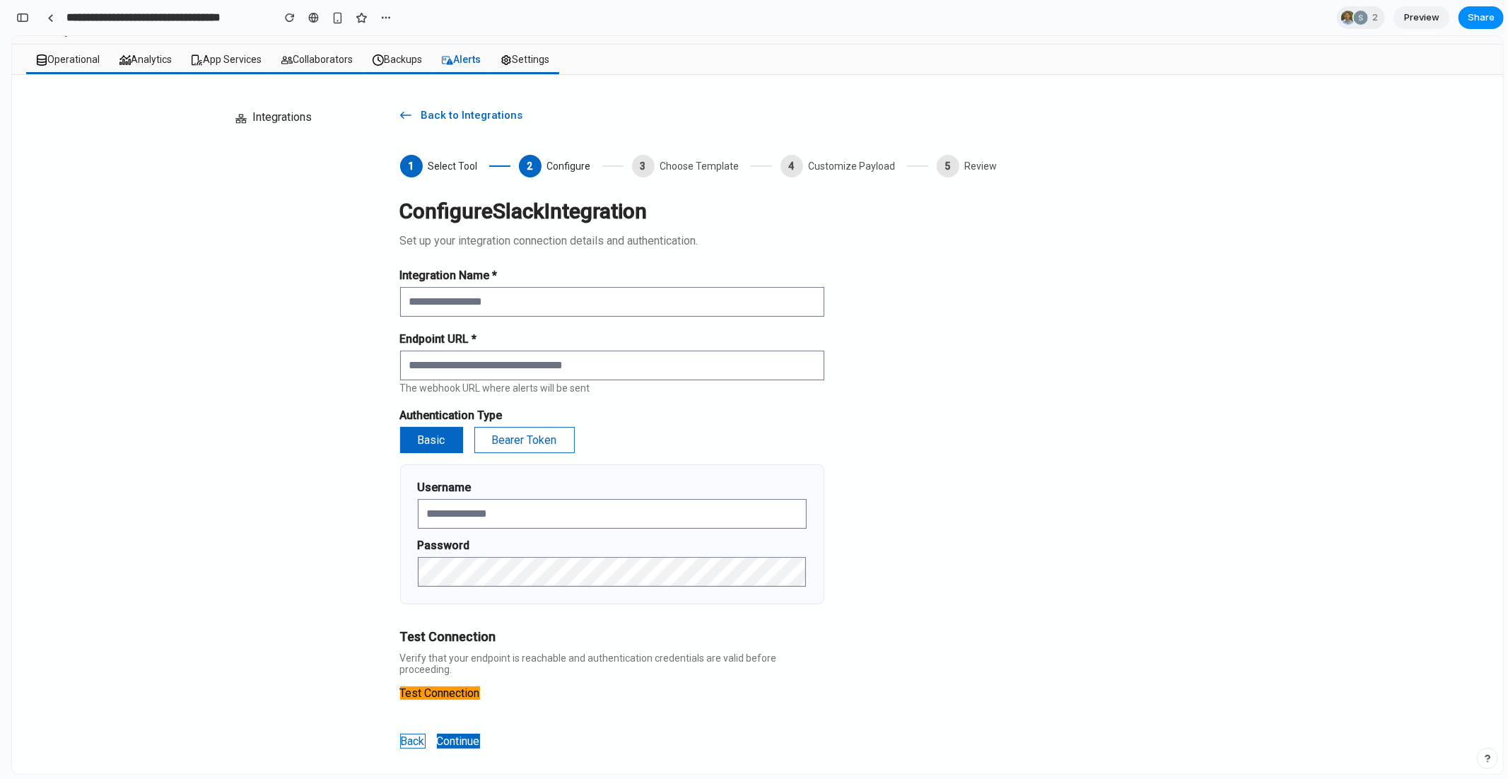
scroll to position [82, 0]
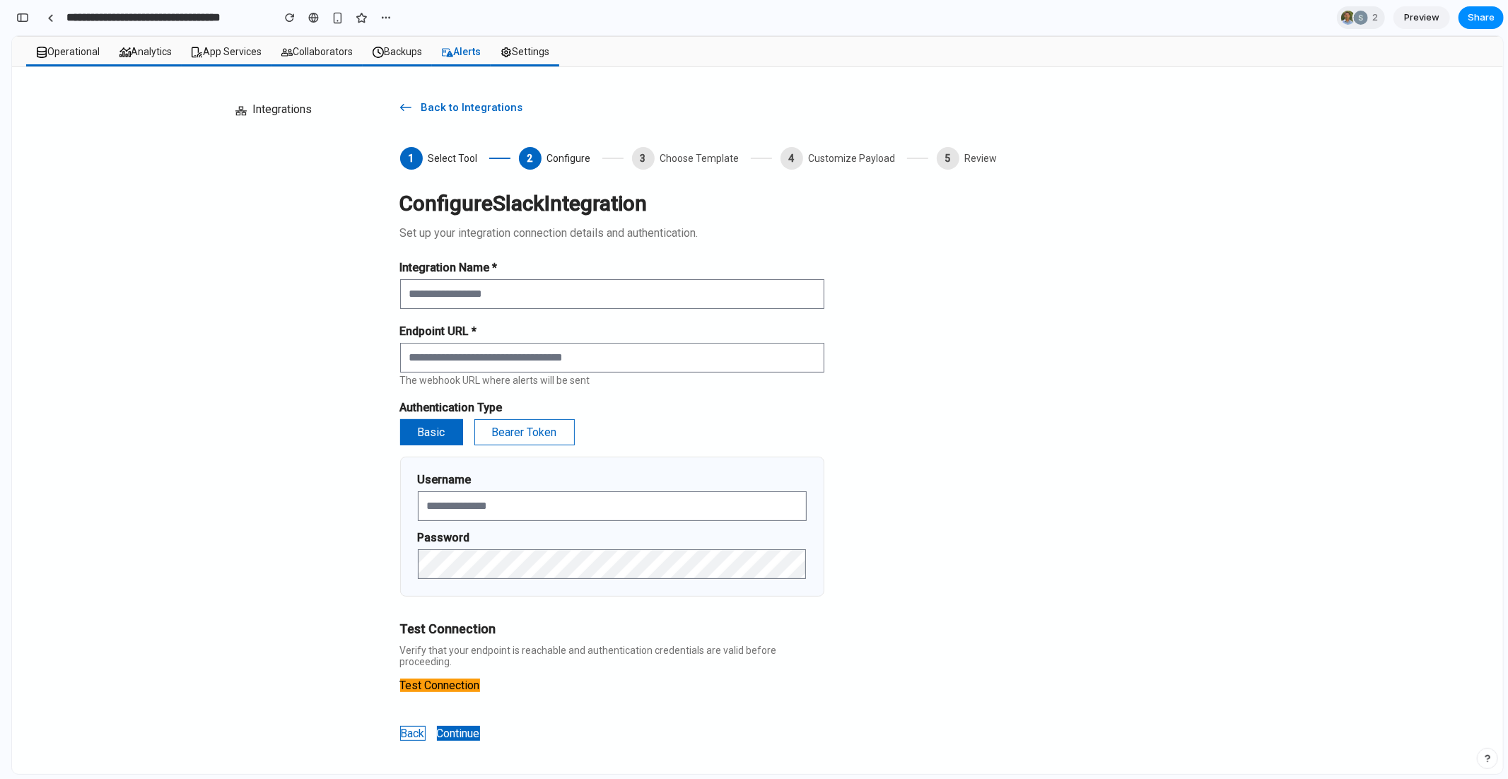
click at [466, 727] on button "Continue" at bounding box center [458, 733] width 43 height 15
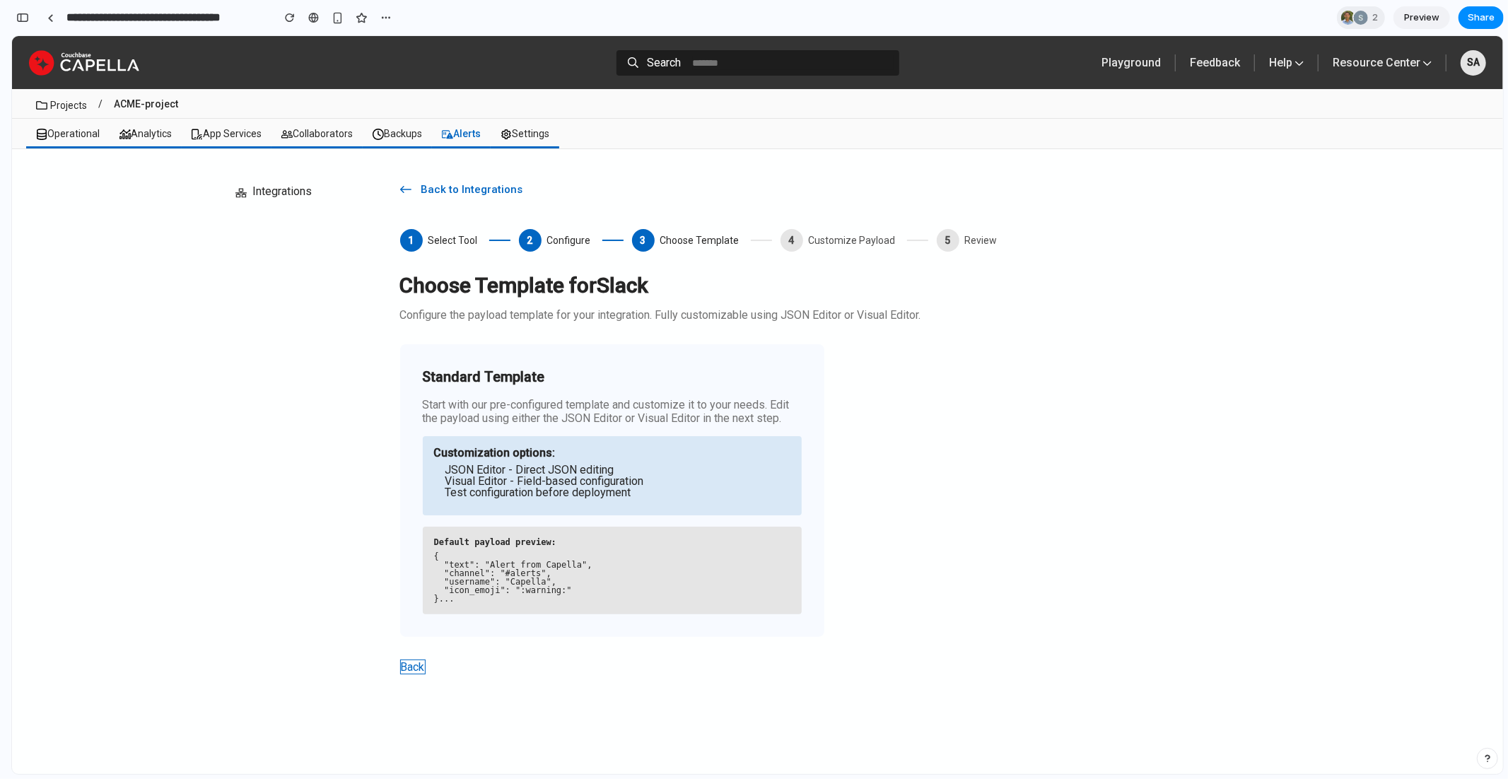
click at [498, 507] on div "Customization options: JSON Editor - Direct JSON editing Visual Editor - Field-…" at bounding box center [612, 475] width 379 height 79
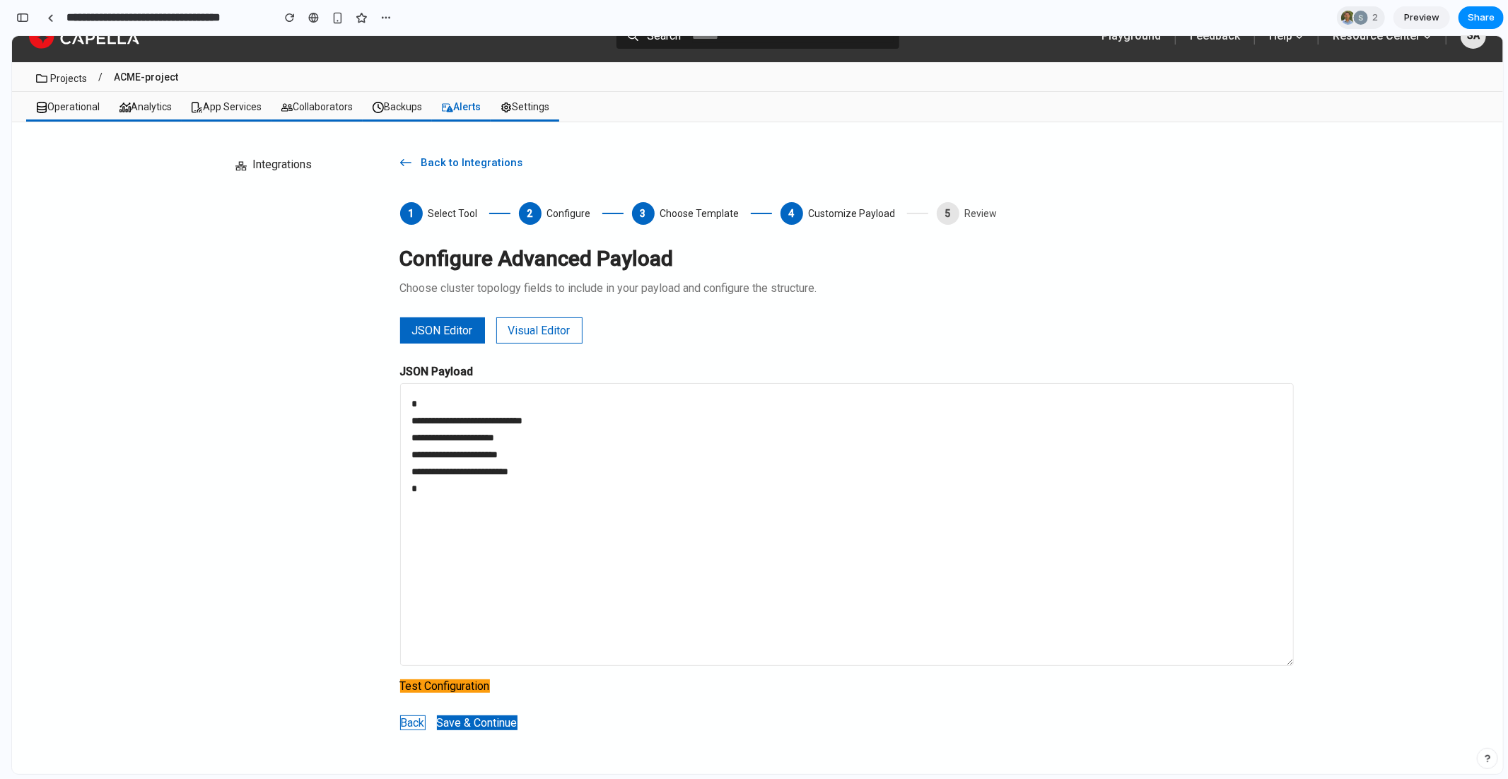
click at [484, 725] on button "Save & Continue" at bounding box center [477, 722] width 81 height 15
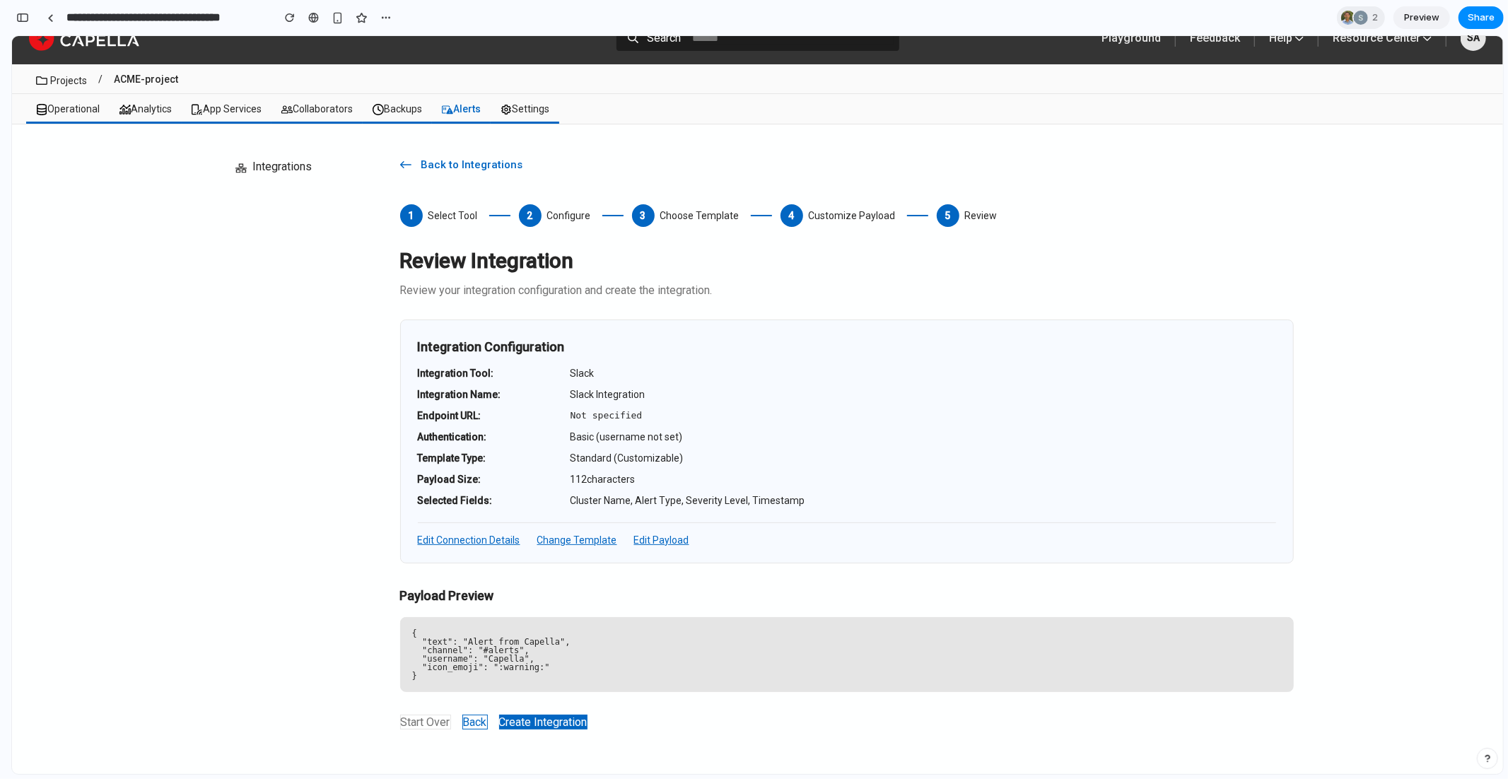
click at [564, 723] on button "Create Integration" at bounding box center [543, 721] width 88 height 15
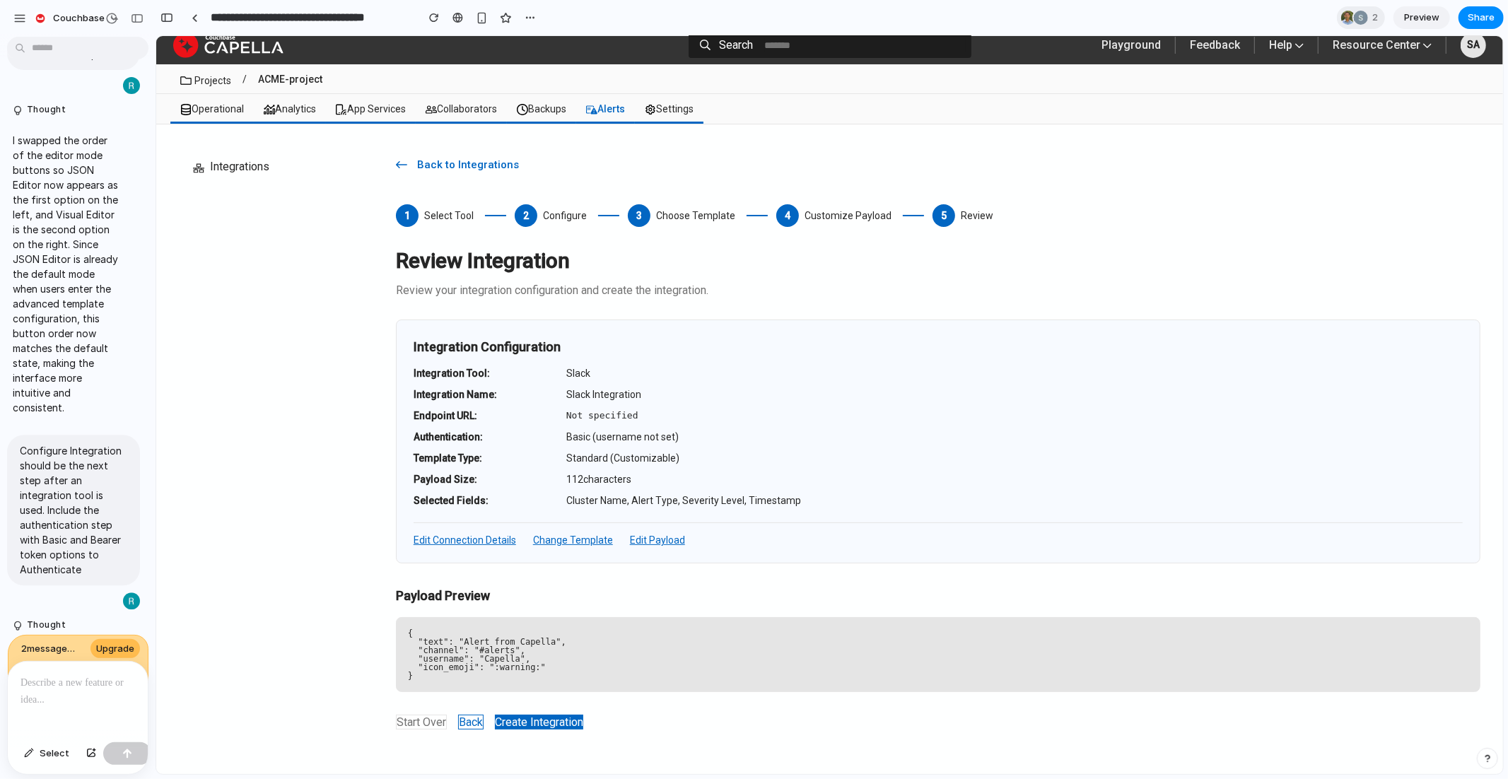
scroll to position [2926, 0]
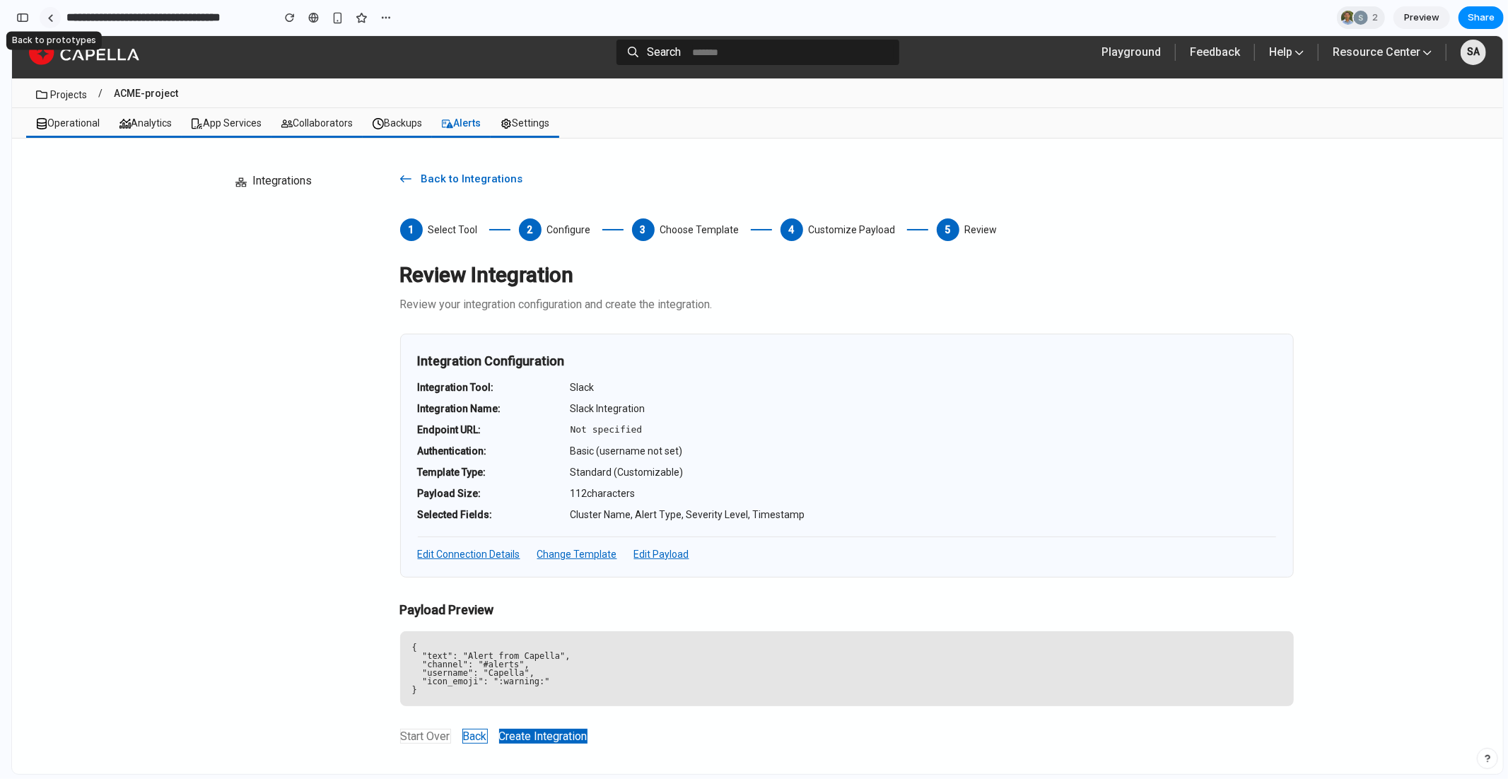
click at [50, 19] on div at bounding box center [50, 18] width 6 height 8
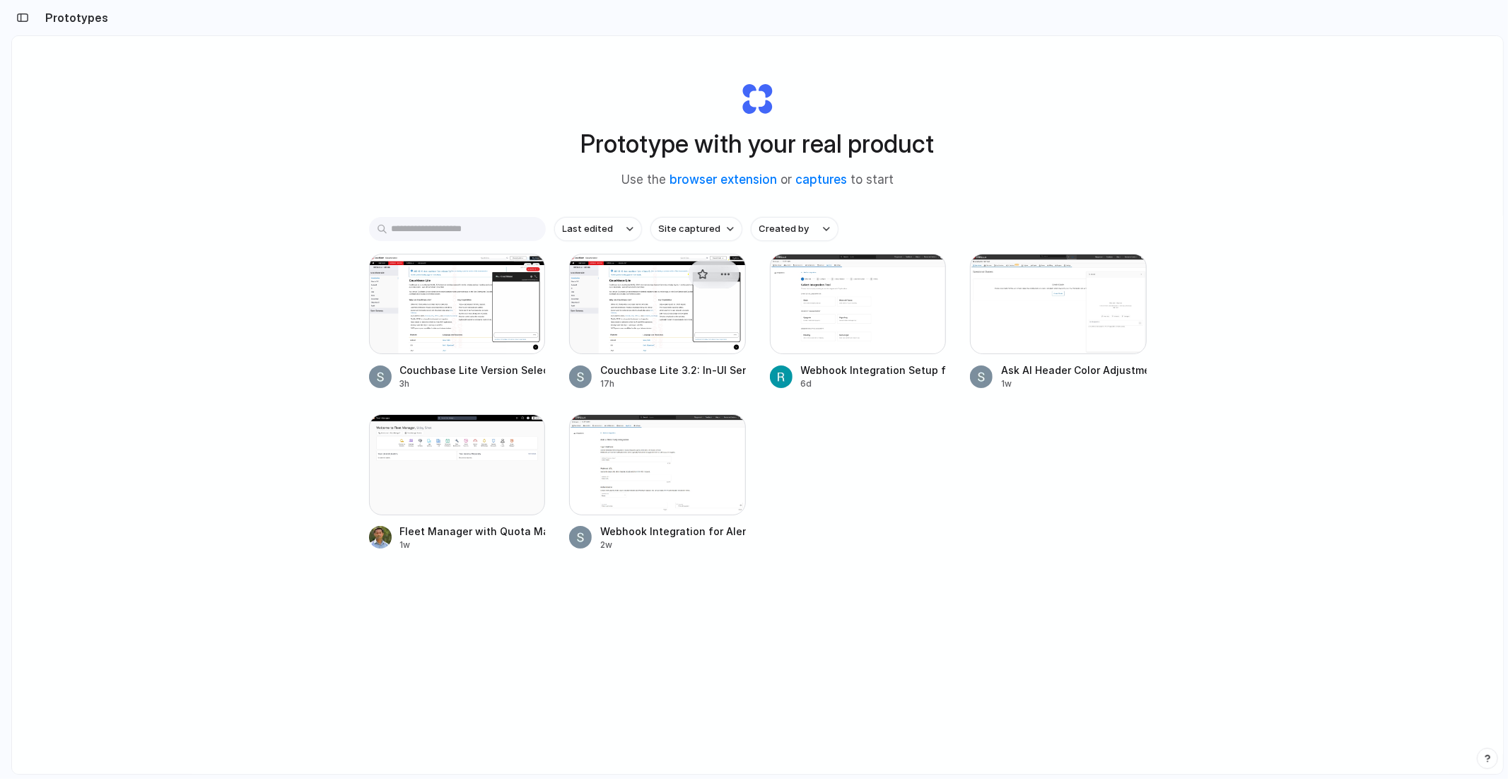
click at [653, 330] on div at bounding box center [657, 304] width 177 height 100
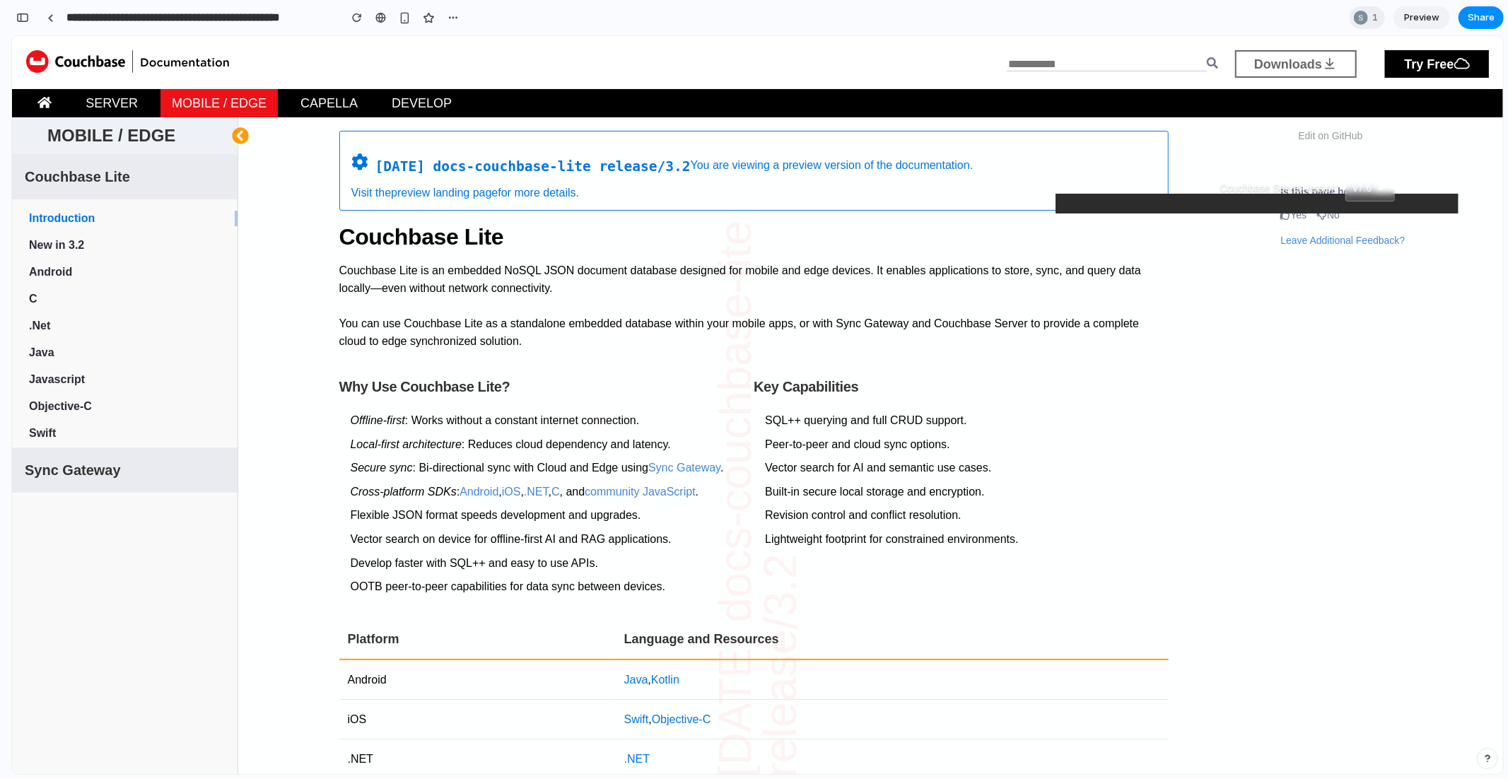
click at [105, 469] on span "Sync Gateway" at bounding box center [73, 470] width 96 height 20
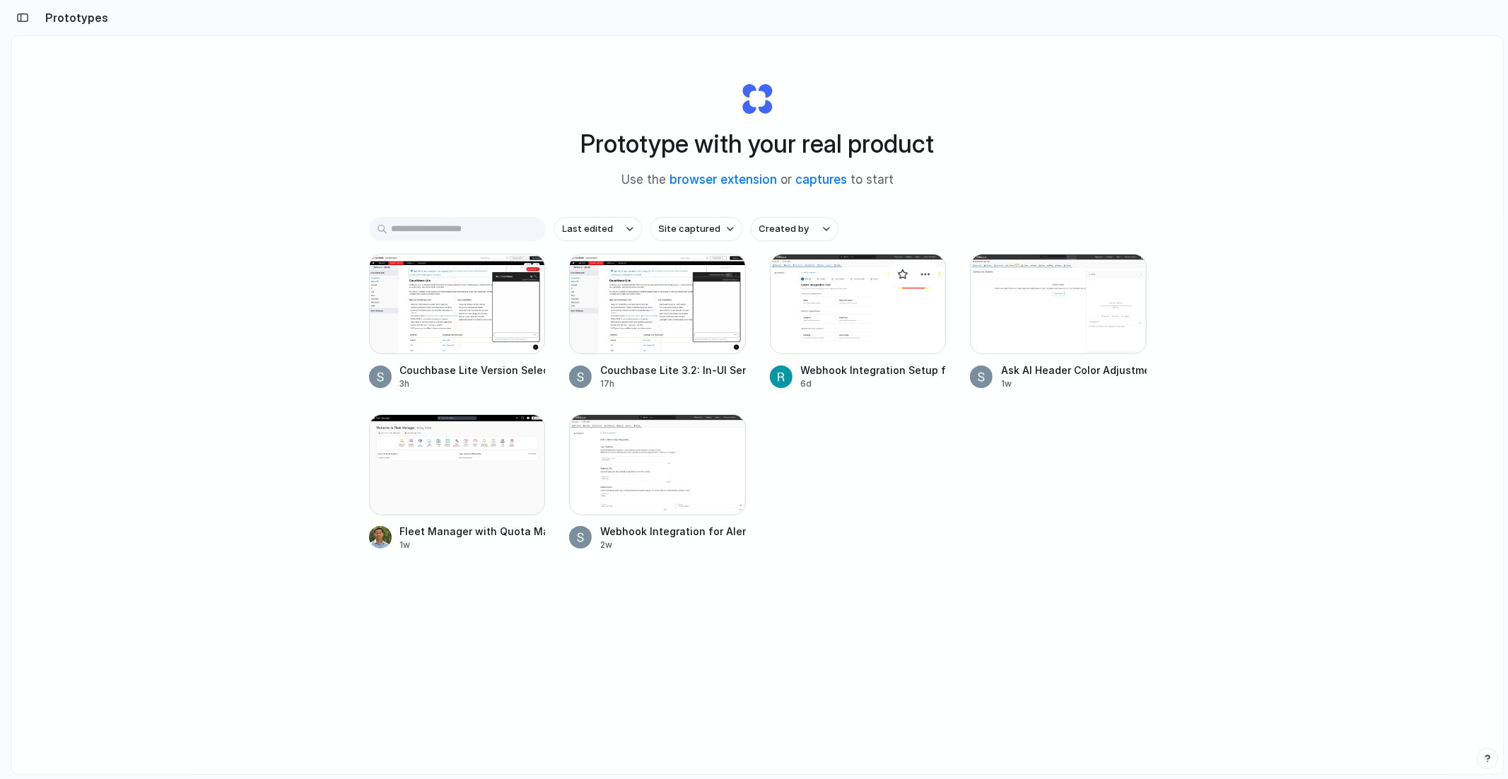
click at [849, 371] on div "Webhook Integration Setup for Alerts" at bounding box center [874, 370] width 146 height 15
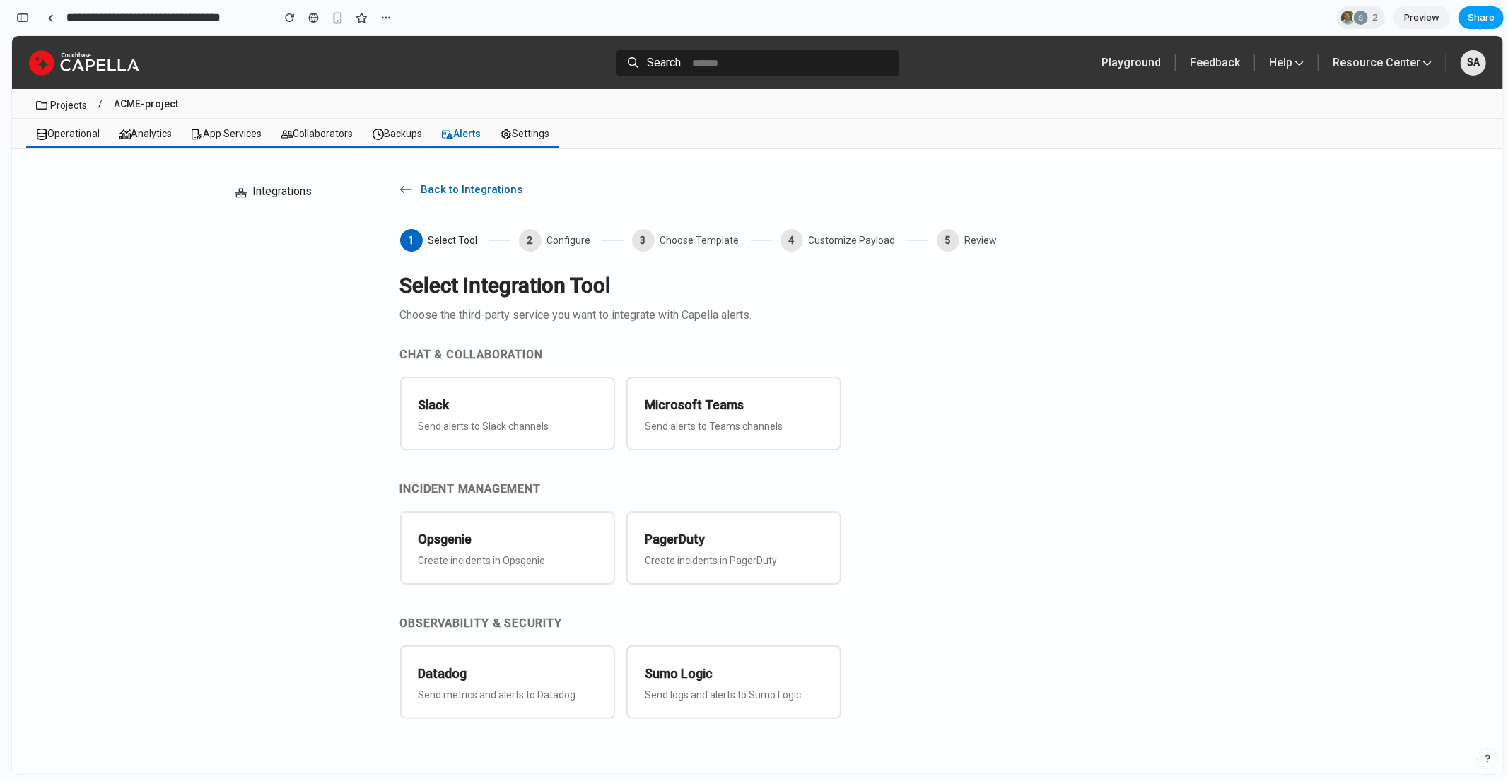
click at [1477, 16] on span "Share" at bounding box center [1481, 18] width 27 height 14
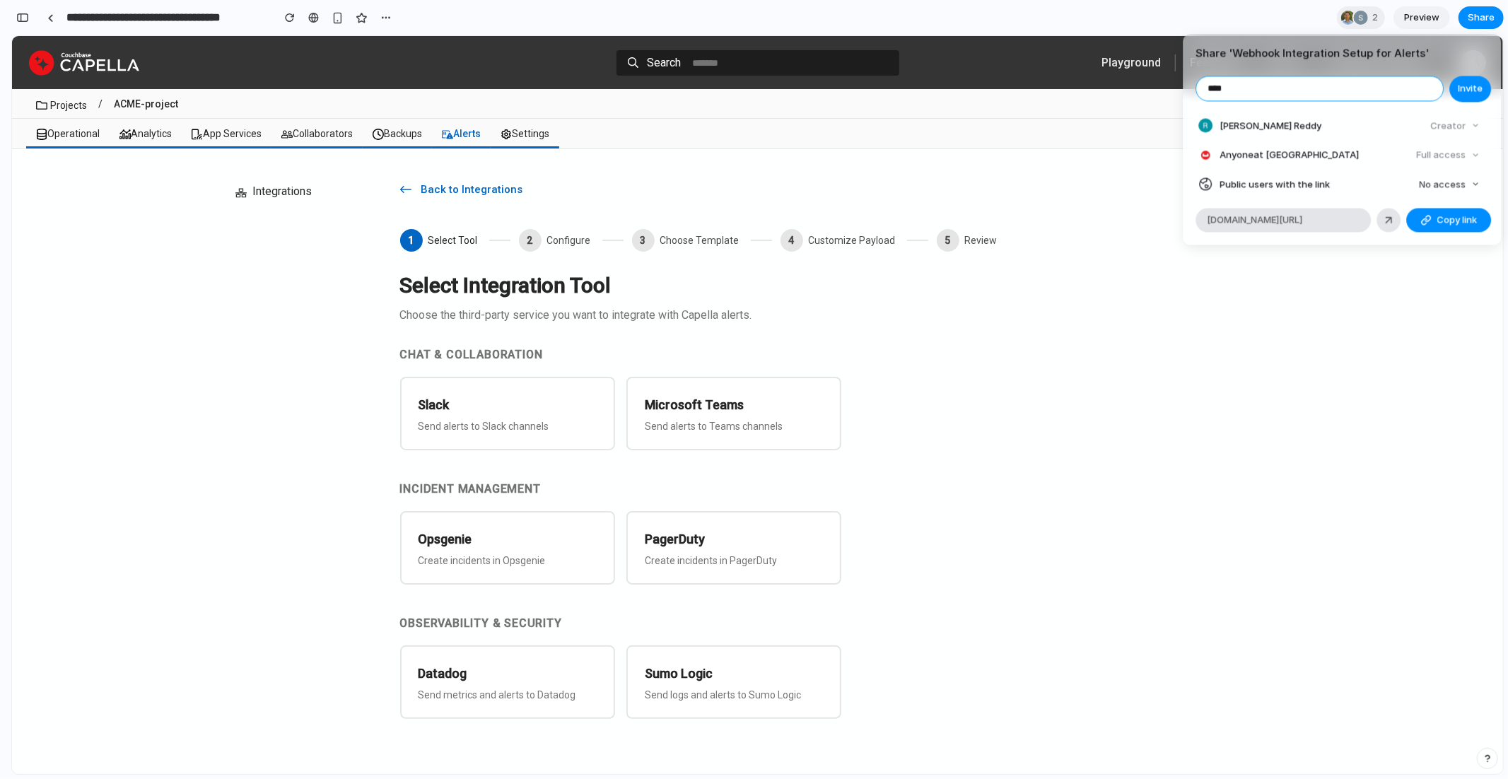
click at [1217, 92] on input "****" at bounding box center [1319, 88] width 247 height 24
paste input "**********"
type input "**********"
click at [1463, 93] on span "Invite" at bounding box center [1470, 89] width 25 height 14
